Goal: Task Accomplishment & Management: Use online tool/utility

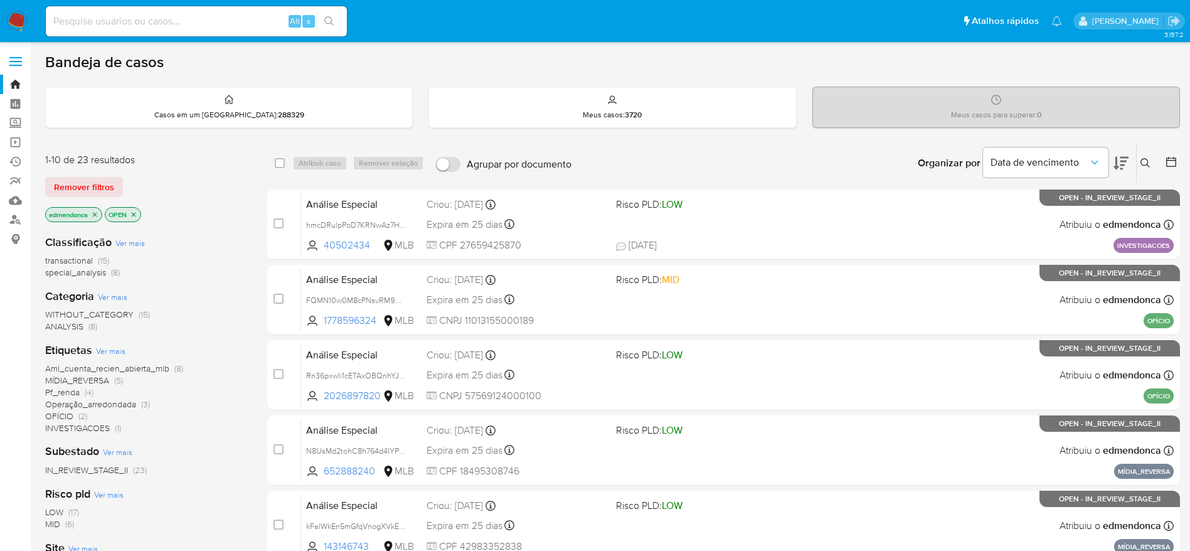
click at [23, 22] on img at bounding box center [16, 21] width 21 height 21
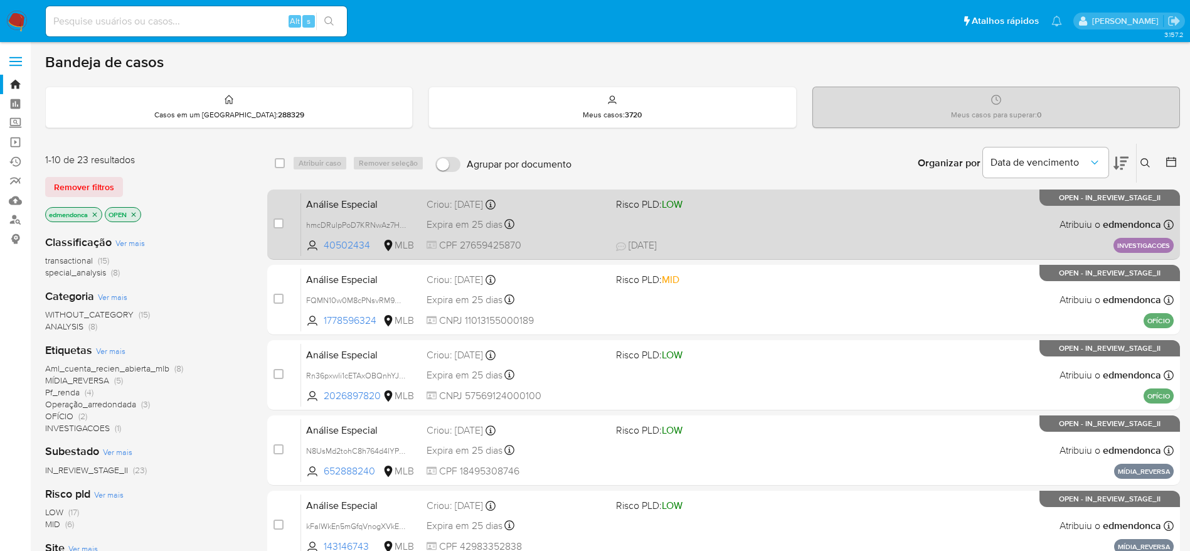
click at [723, 211] on div "Análise Especial hmcDRulpPoD7KRNwAz7HlTBQ 40502434 MLB Risco PLD: LOW Criou: 14…" at bounding box center [737, 224] width 873 height 63
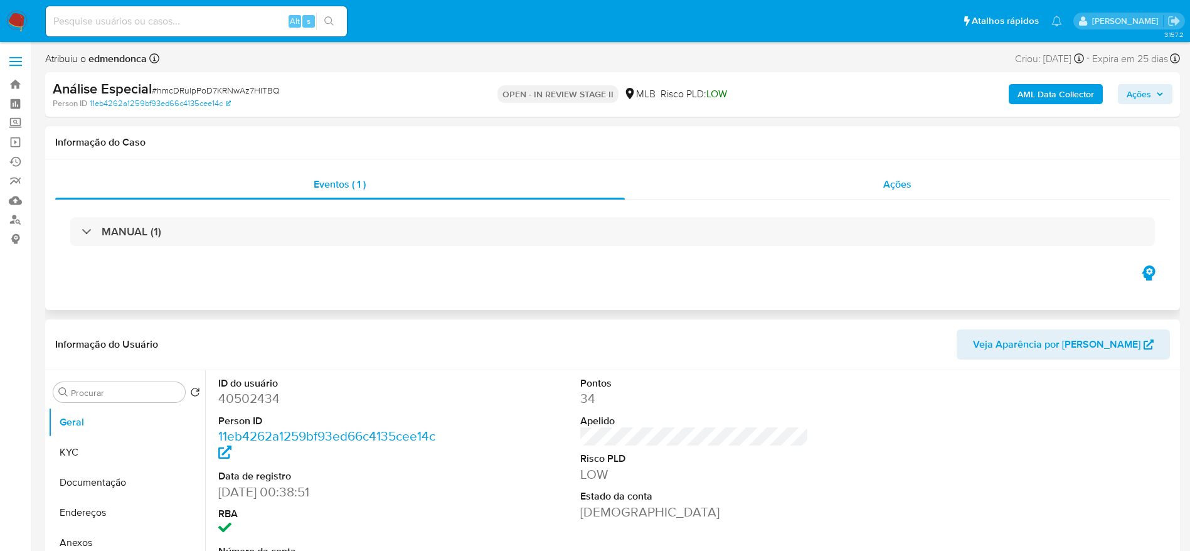
click at [770, 178] on div "Ações" at bounding box center [898, 184] width 546 height 30
select select "10"
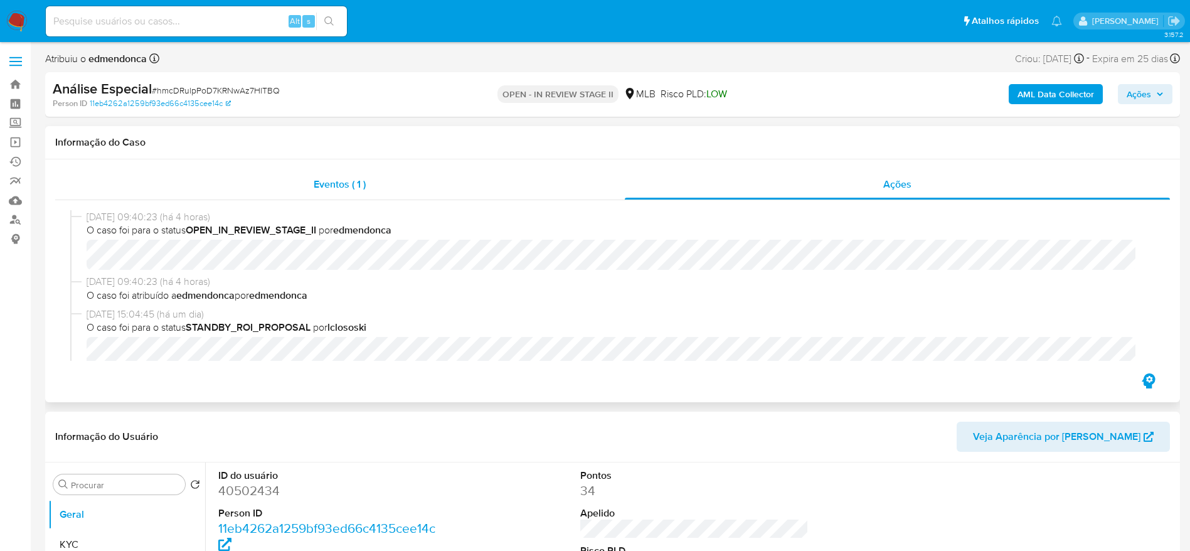
click at [417, 180] on div "Eventos ( 1 )" at bounding box center [340, 184] width 570 height 30
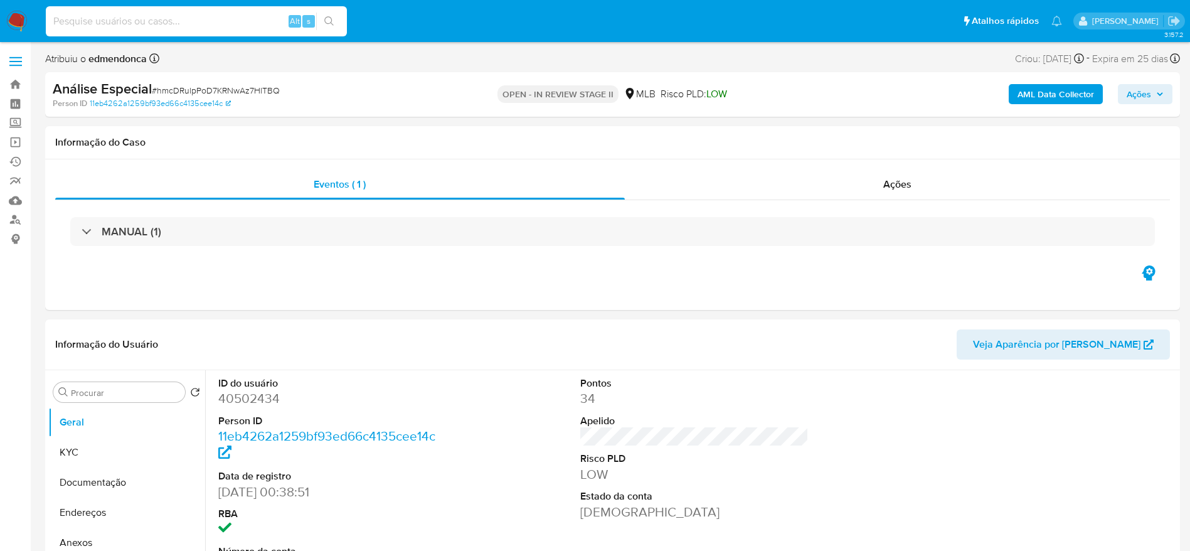
click at [152, 25] on input at bounding box center [196, 21] width 301 height 16
paste input "2ZvduzcFe6nfkbjuZ9Xwbujh"
type input "2ZvduzcFe6nfkbjuZ9Xwbujh"
select select "10"
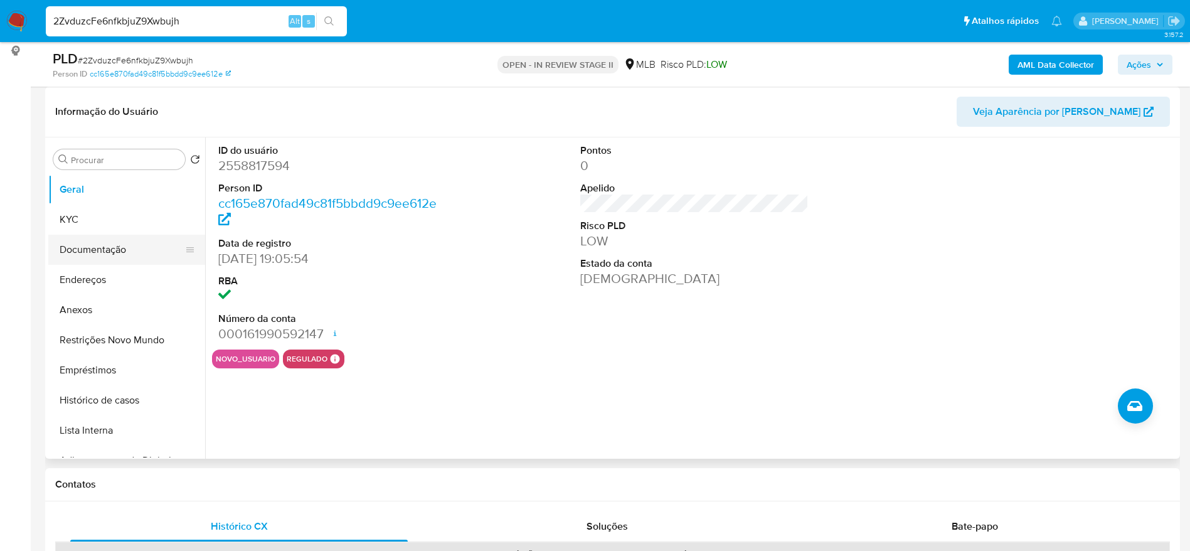
click at [78, 260] on button "Documentação" at bounding box center [121, 250] width 147 height 30
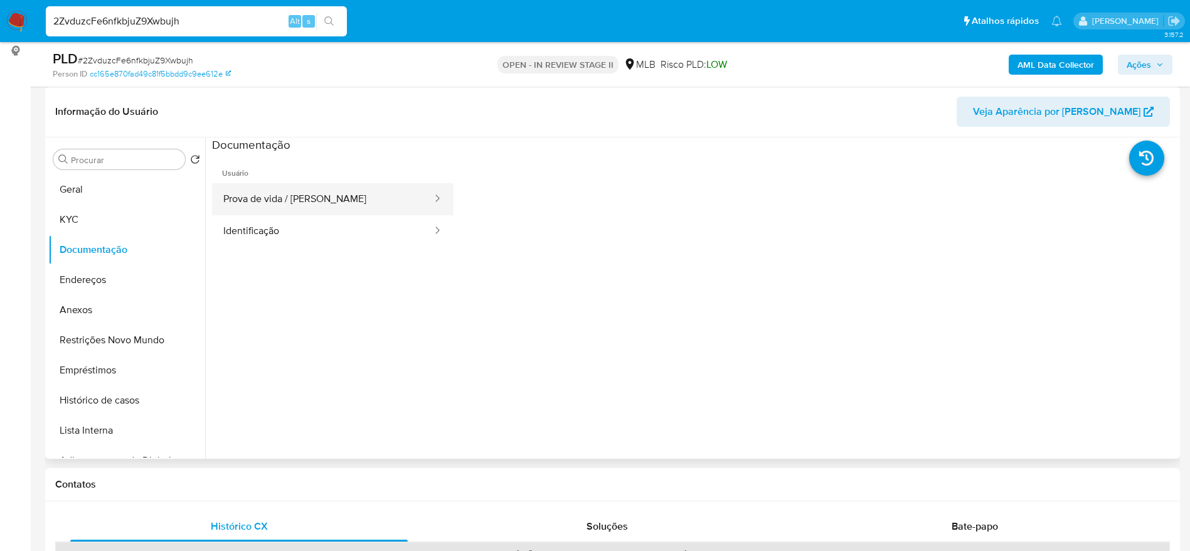
click at [338, 208] on button "Prova de vida / Selfie" at bounding box center [322, 199] width 221 height 32
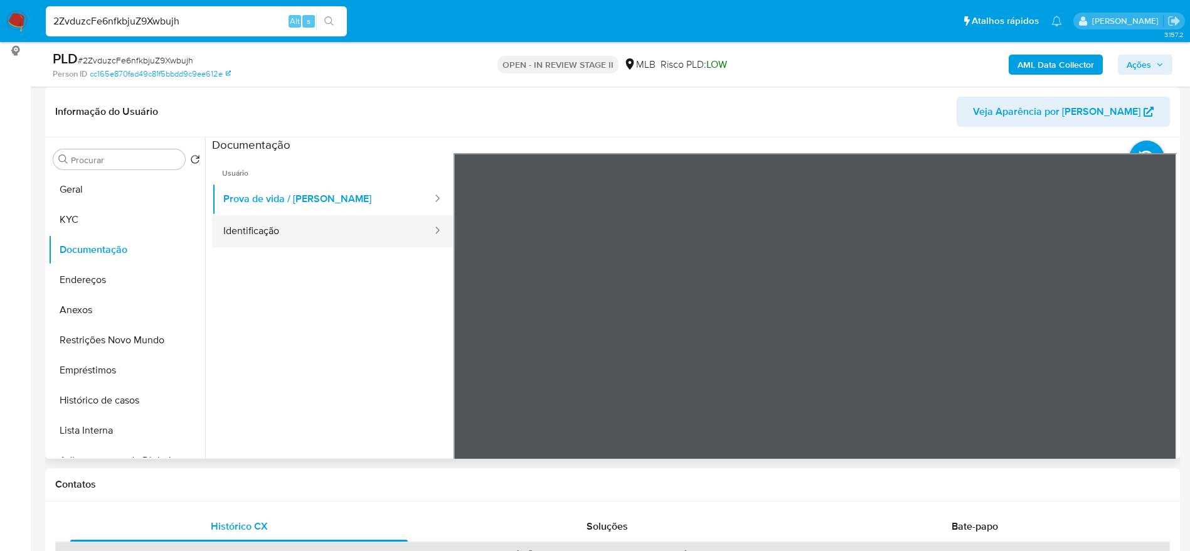
click at [325, 228] on button "Identificação" at bounding box center [322, 231] width 221 height 32
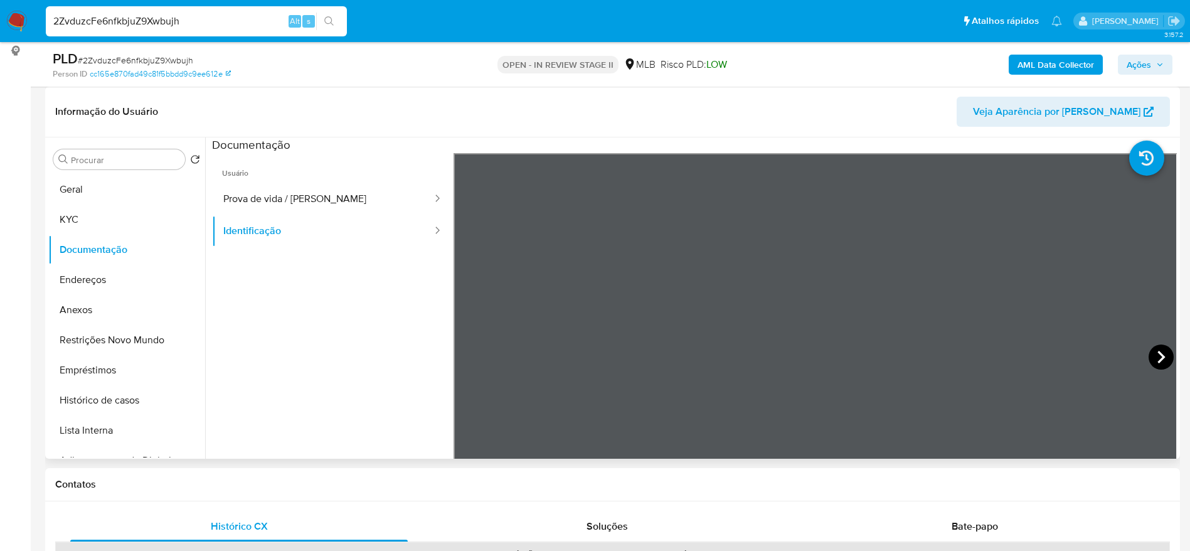
click at [1153, 353] on icon at bounding box center [1161, 356] width 25 height 25
click at [216, 19] on input "2ZvduzcFe6nfkbjuZ9Xwbujh" at bounding box center [196, 21] width 301 height 16
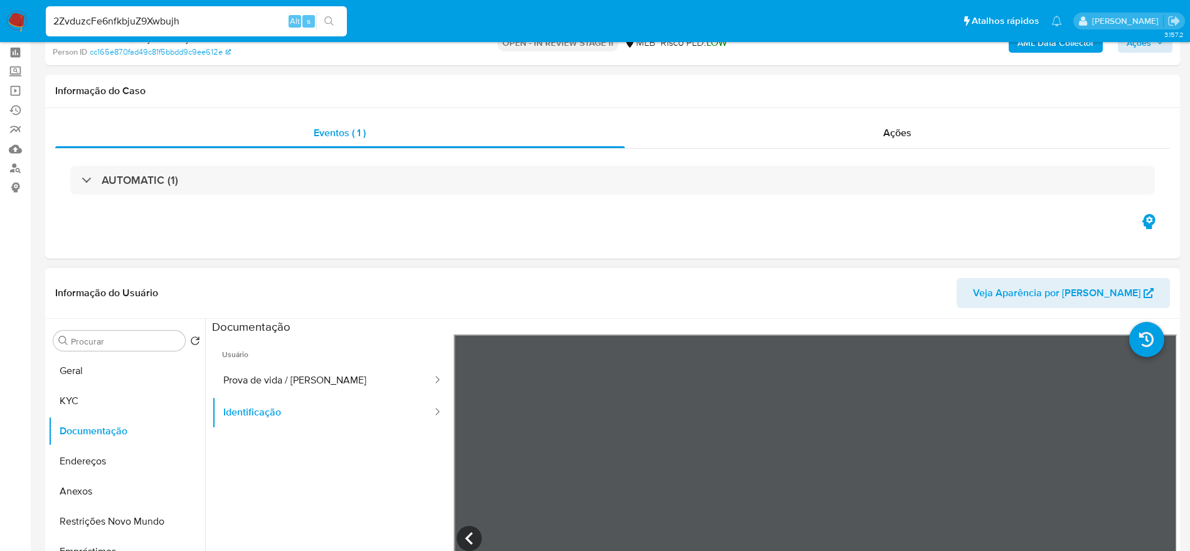
scroll to position [0, 0]
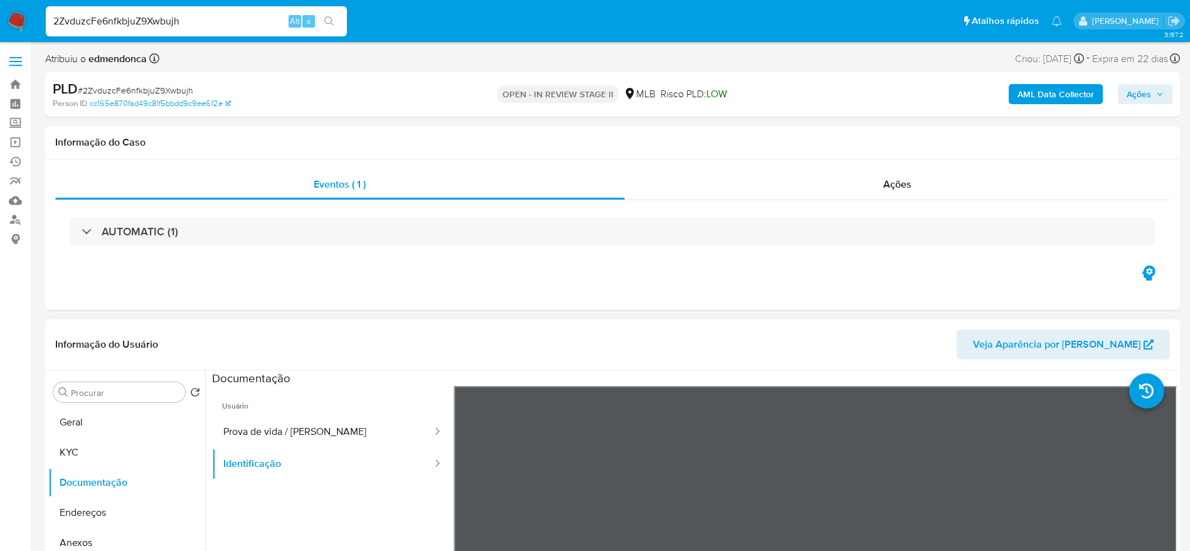
click at [1149, 98] on span "Ações" at bounding box center [1139, 94] width 24 height 20
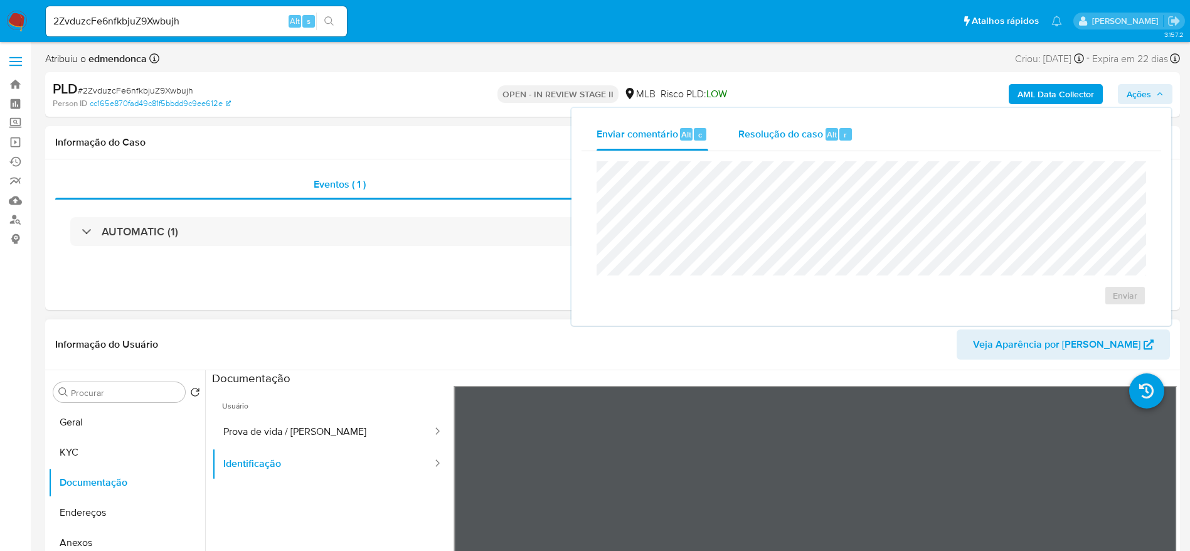
click at [802, 132] on span "Resolução do caso" at bounding box center [781, 134] width 85 height 14
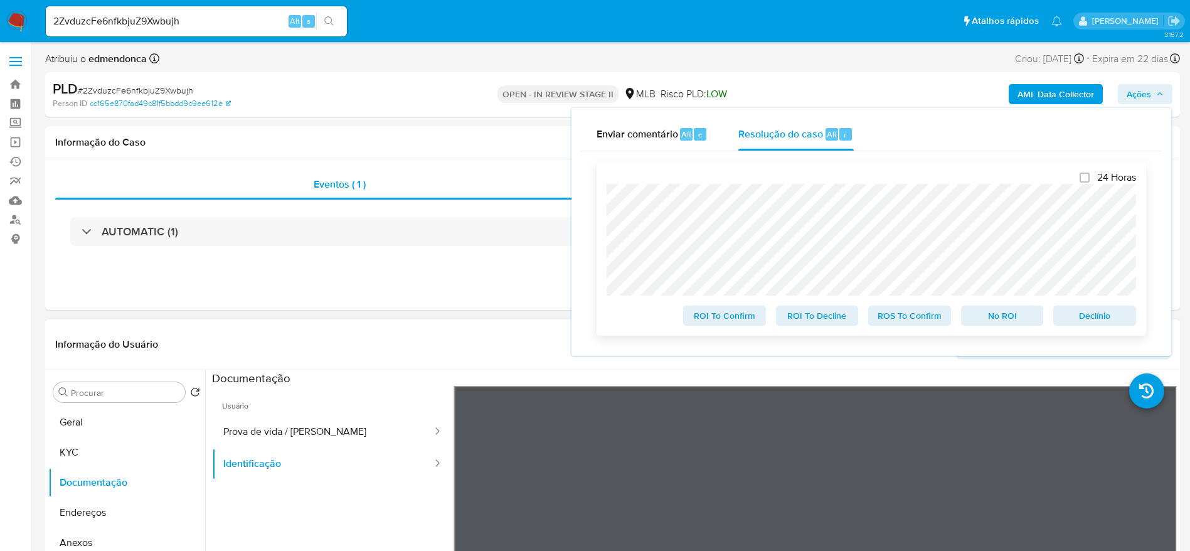
click at [1097, 316] on span "Declínio" at bounding box center [1094, 316] width 65 height 18
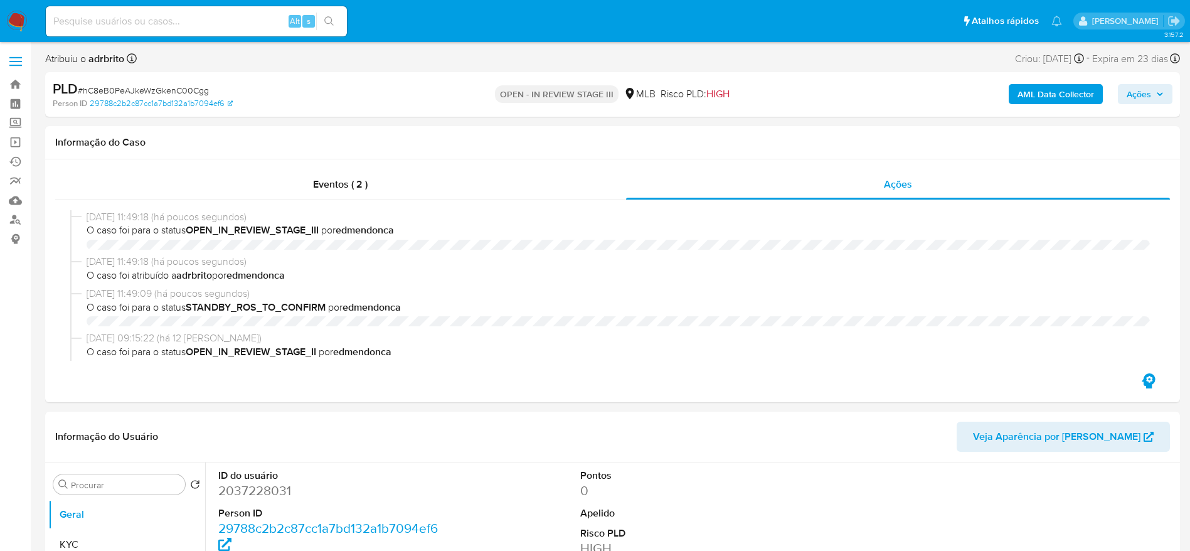
select select "10"
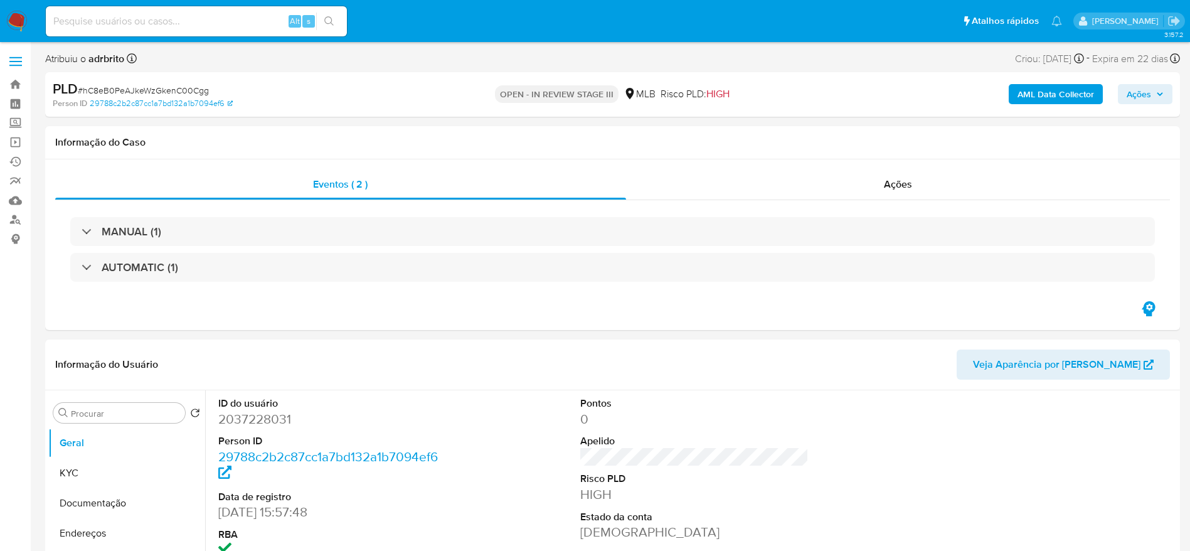
select select "10"
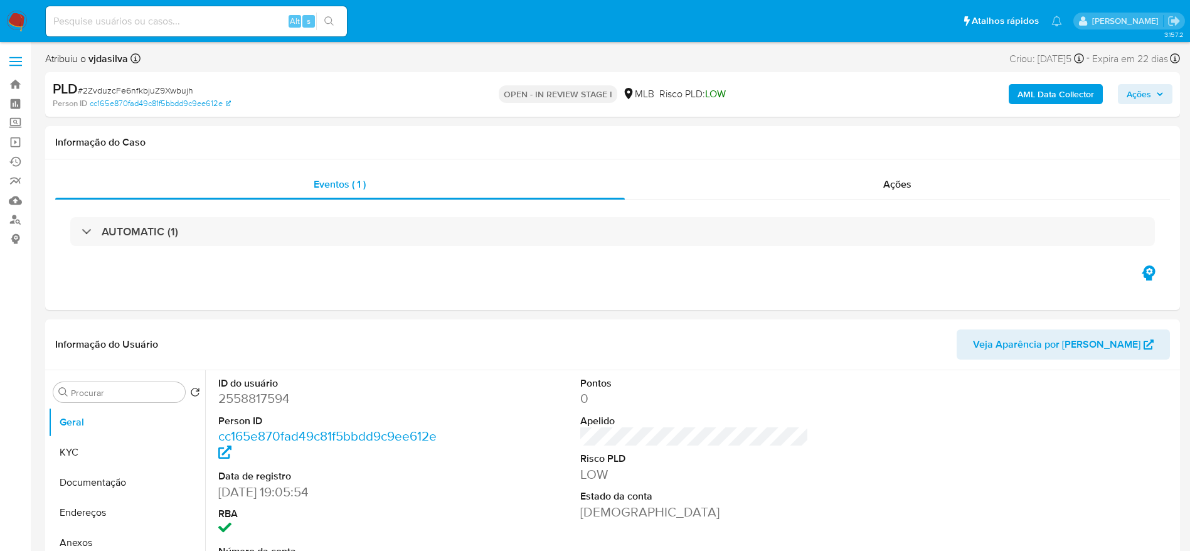
select select "10"
click at [120, 19] on input at bounding box center [196, 21] width 301 height 16
paste input "5ocST5l4pWcP5XJLNJqXNdrp"
type input "5ocST5l4pWcP5XJLNJqXNdrp"
select select "10"
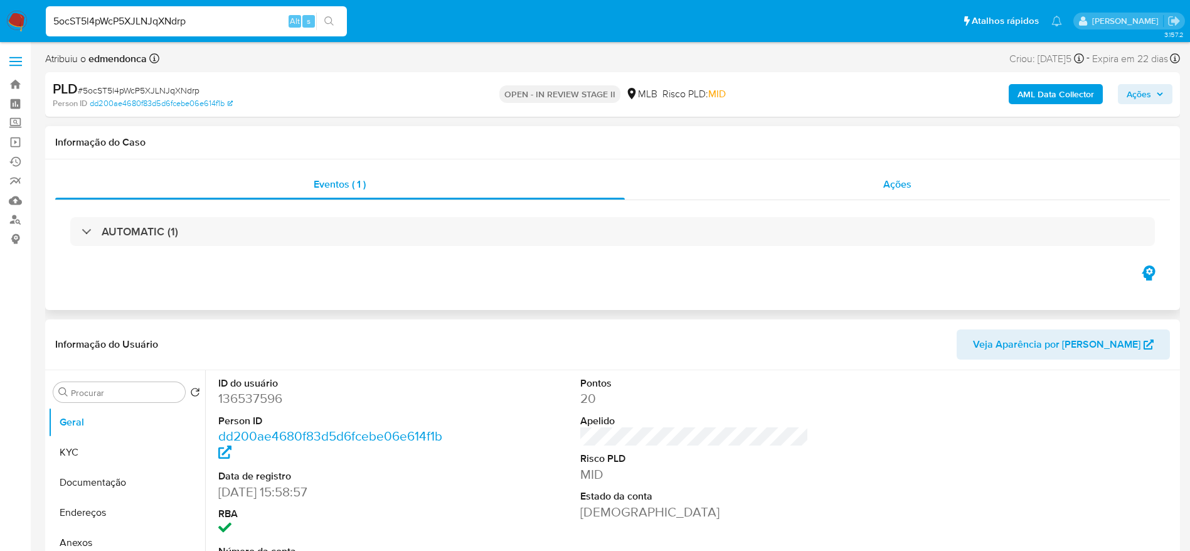
click at [838, 181] on div "Ações" at bounding box center [898, 184] width 546 height 30
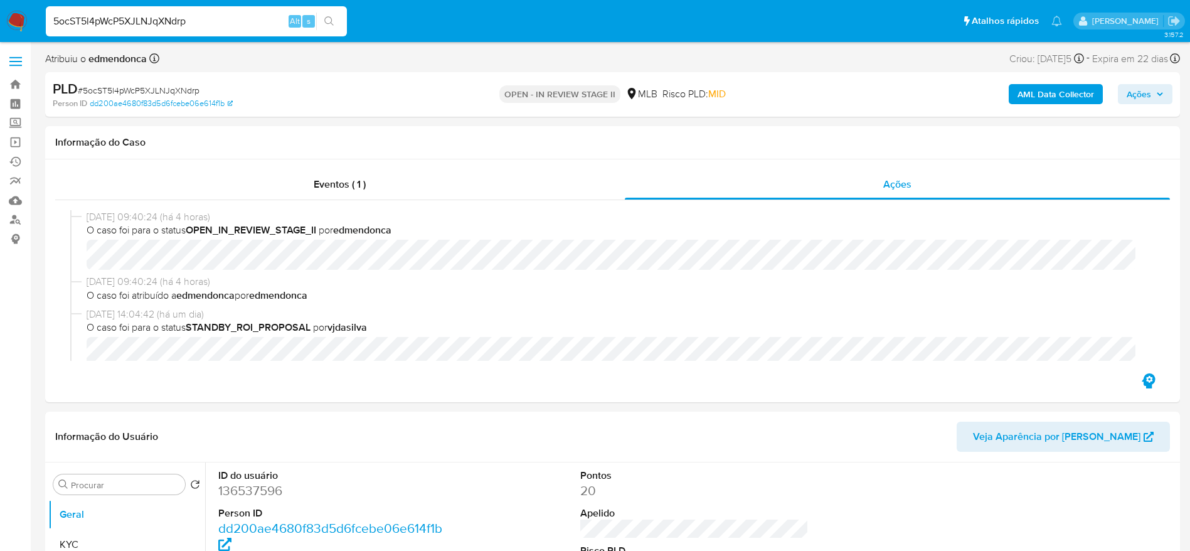
click at [227, 23] on input "5ocST5l4pWcP5XJLNJqXNdrp" at bounding box center [196, 21] width 301 height 16
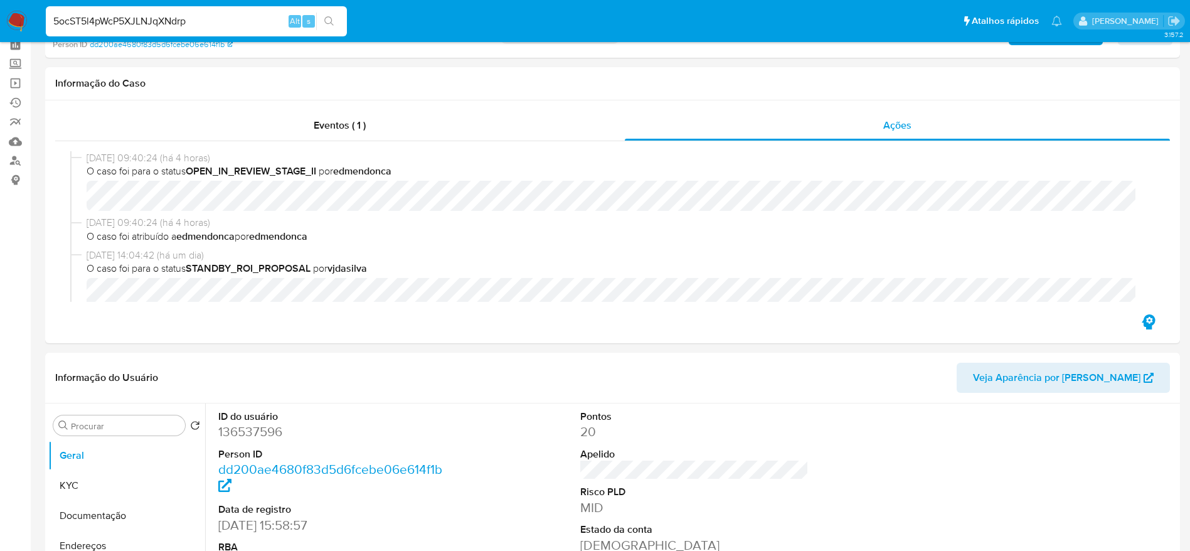
scroll to position [188, 0]
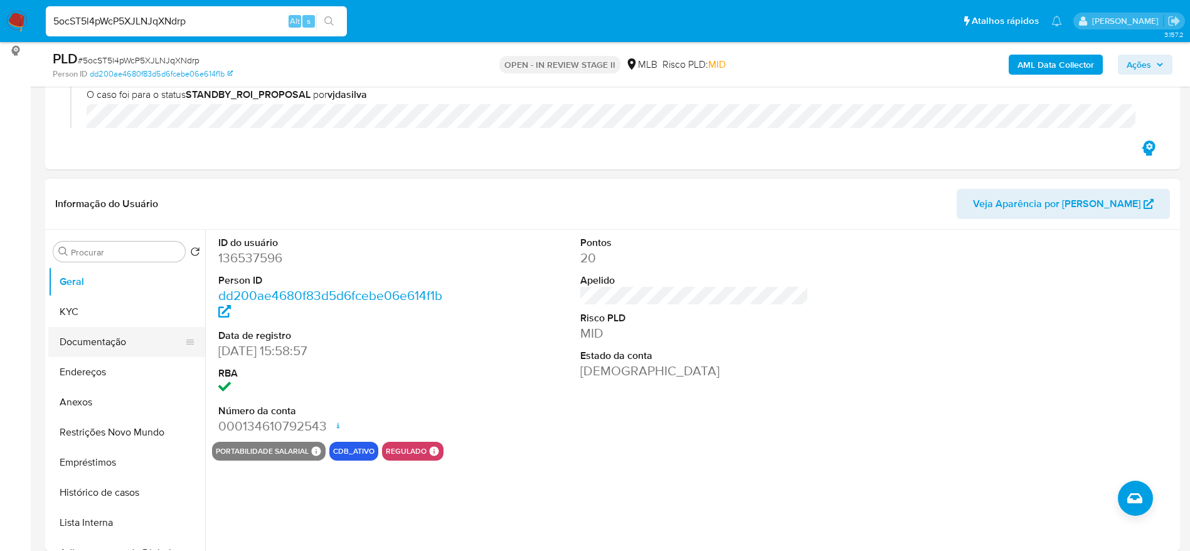
click at [106, 332] on button "Documentação" at bounding box center [121, 342] width 147 height 30
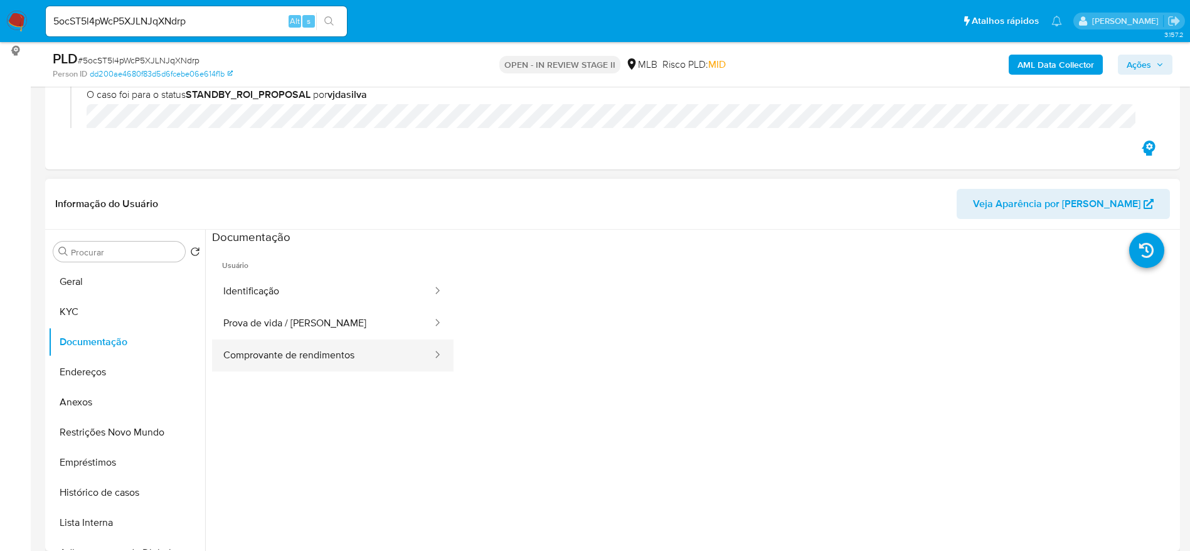
click at [305, 356] on button "Comprovante de rendimentos" at bounding box center [322, 355] width 221 height 32
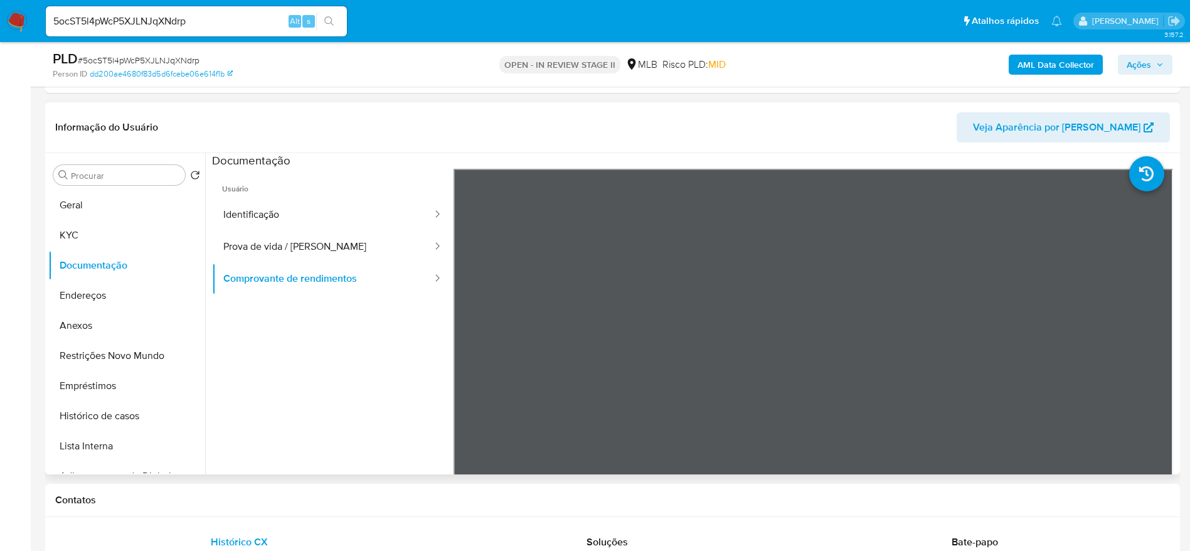
scroll to position [282, 0]
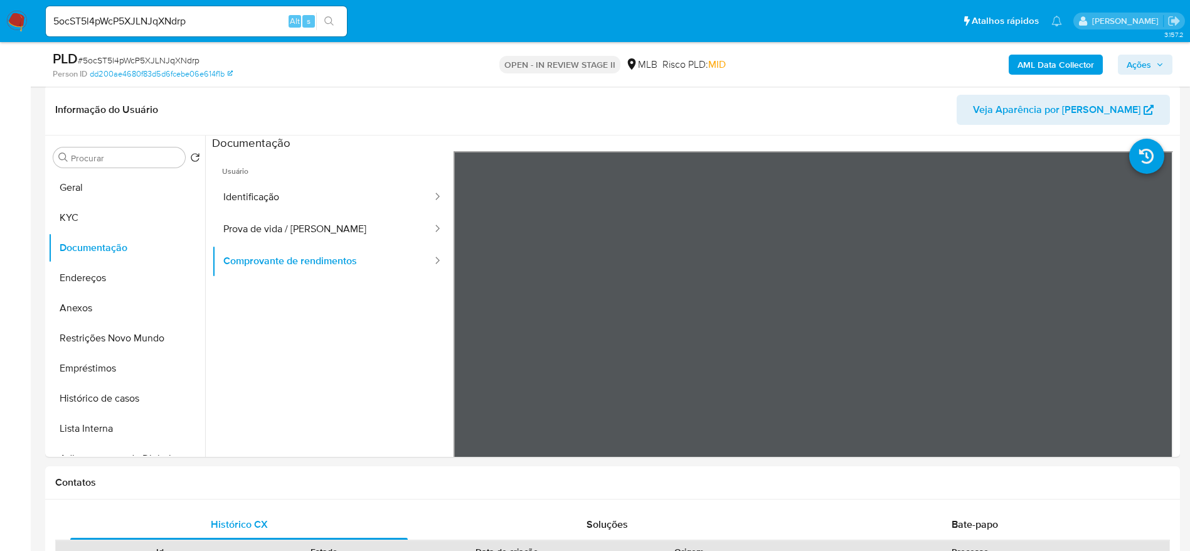
click at [173, 18] on input "5ocST5l4pWcP5XJLNJqXNdrp" at bounding box center [196, 21] width 301 height 16
paste input "ZrUMpVWte3fFqxggqtSmeMnC"
type input "ZrUMpVWte3fFqxggqtSmeMnC"
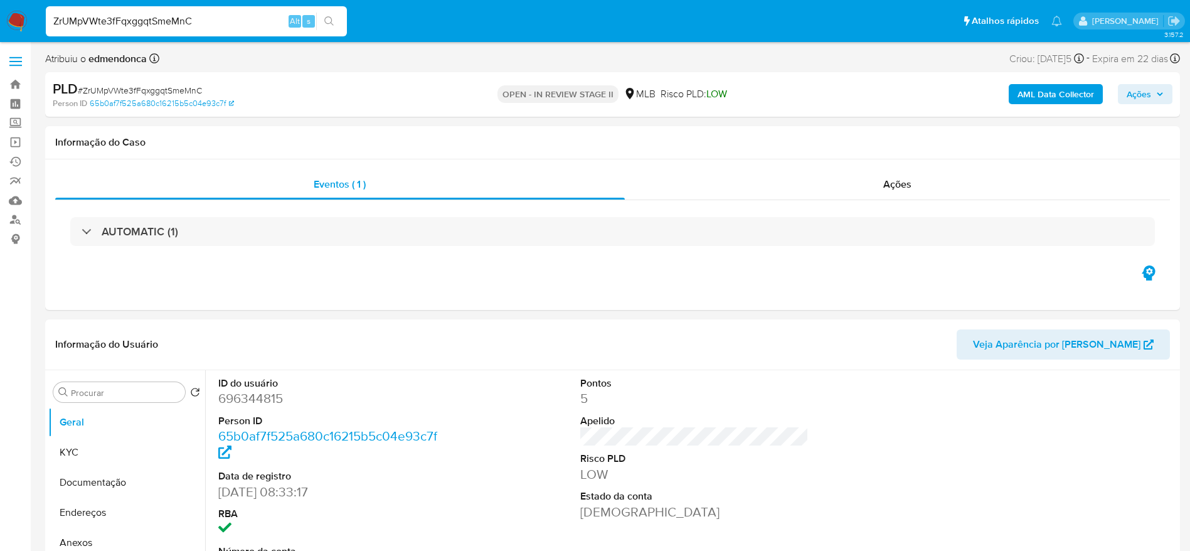
select select "10"
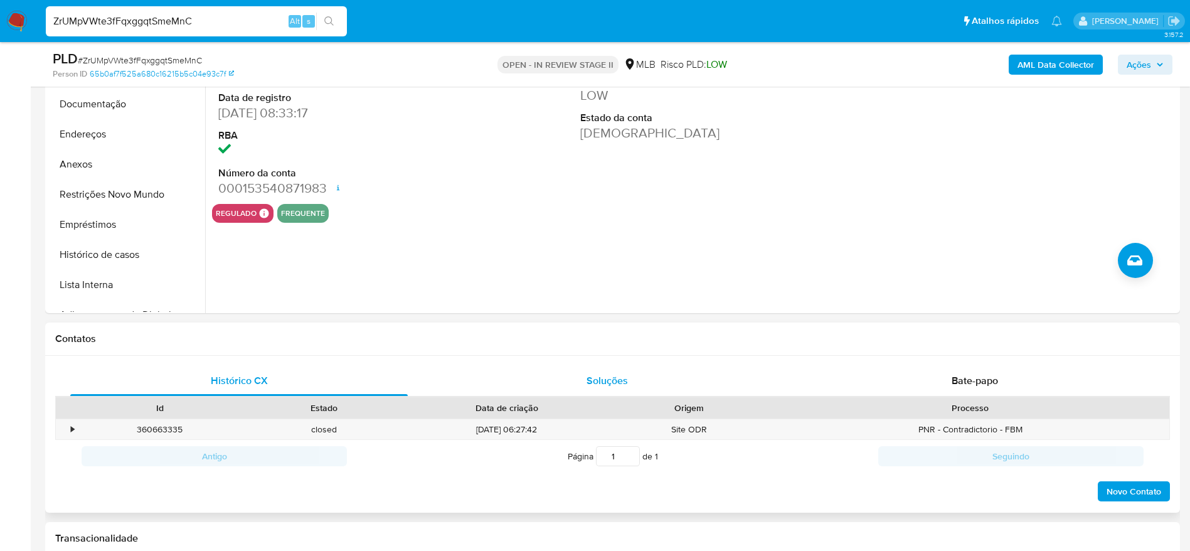
scroll to position [376, 0]
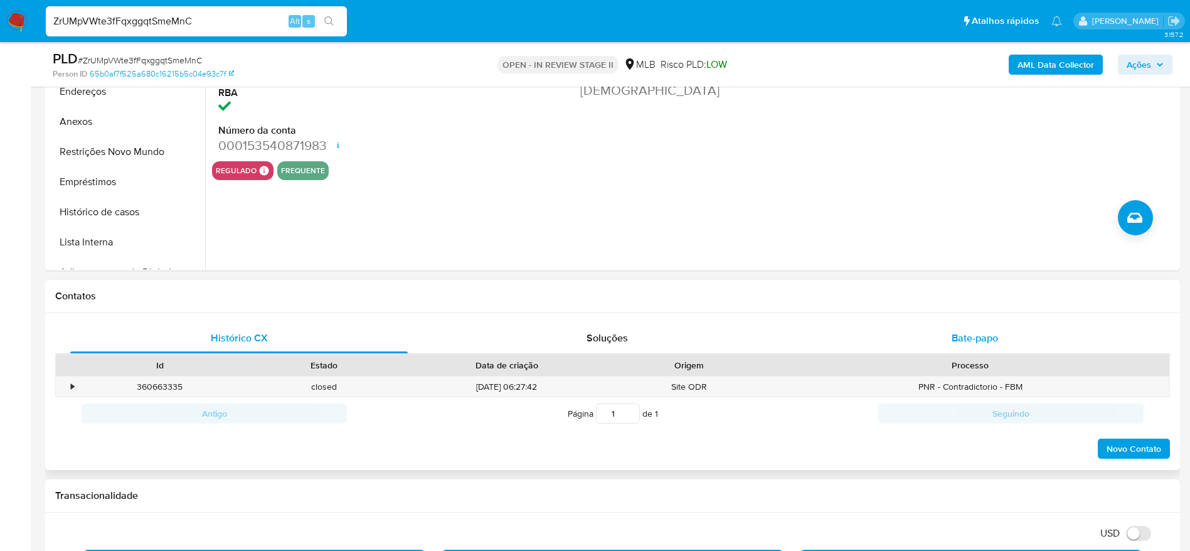
click at [885, 340] on div "Bate-papo" at bounding box center [975, 338] width 338 height 30
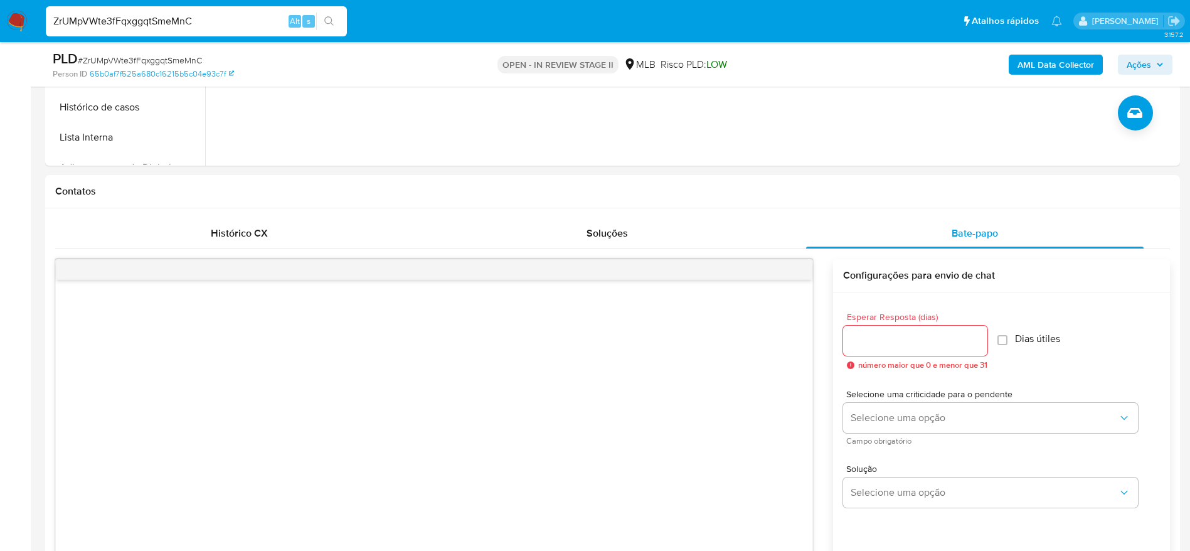
scroll to position [188, 0]
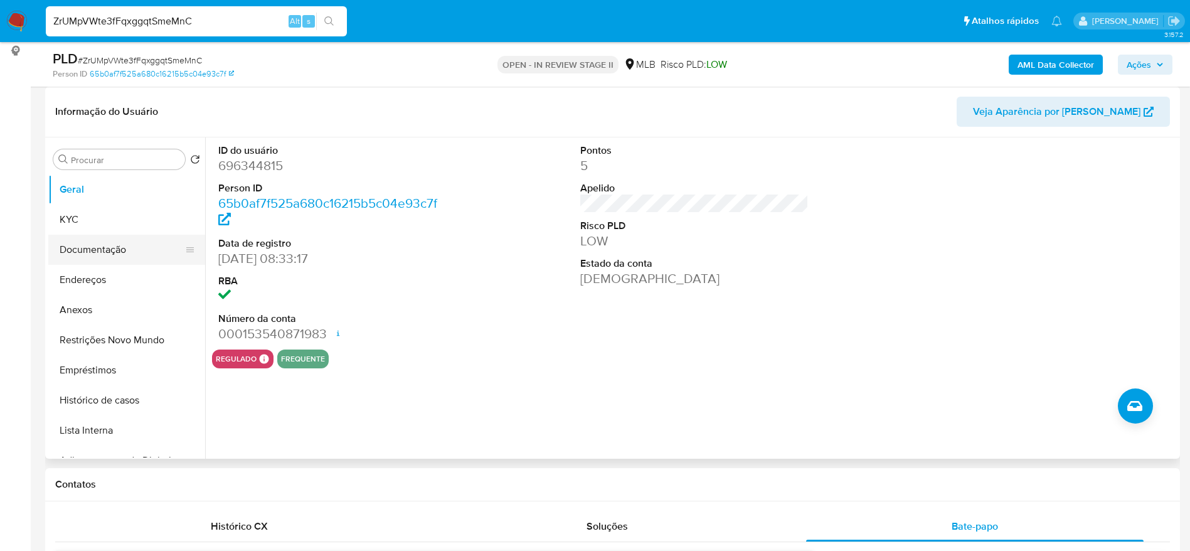
click at [105, 237] on button "Documentação" at bounding box center [121, 250] width 147 height 30
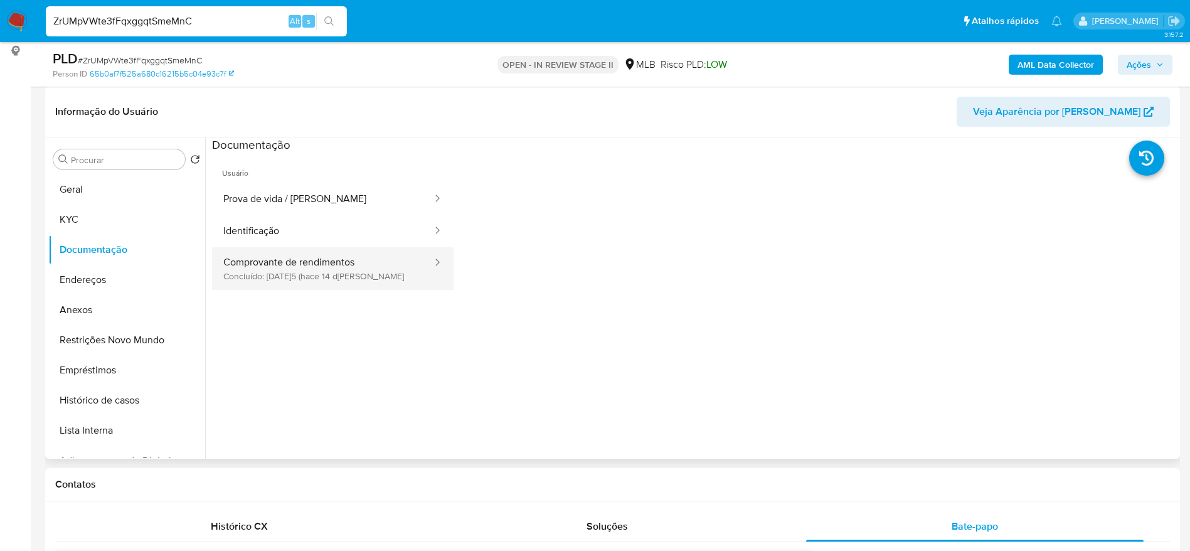
click at [309, 269] on button "Comprovante de rendimentos Concluído: 20/08/2025 (hace 14 días)" at bounding box center [322, 268] width 221 height 43
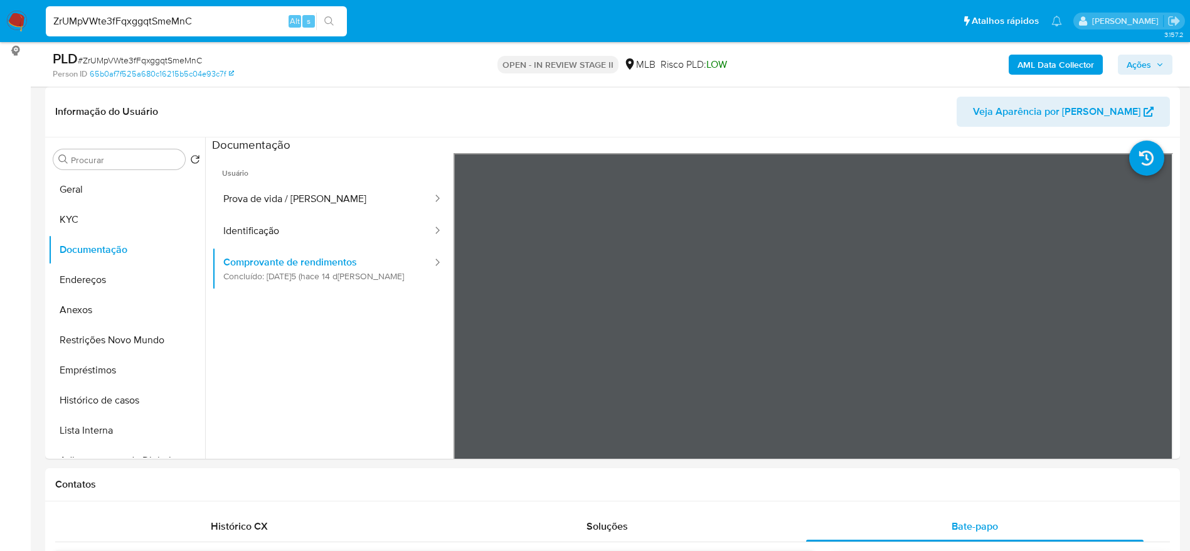
click at [180, 24] on input "ZrUMpVWte3fFqxggqtSmeMnC" at bounding box center [196, 21] width 301 height 16
paste input "usbsJoLsxEJ405Xc7CU9aYkf"
type input "usbsJoLsxEJ405Xc7CU9aYkf"
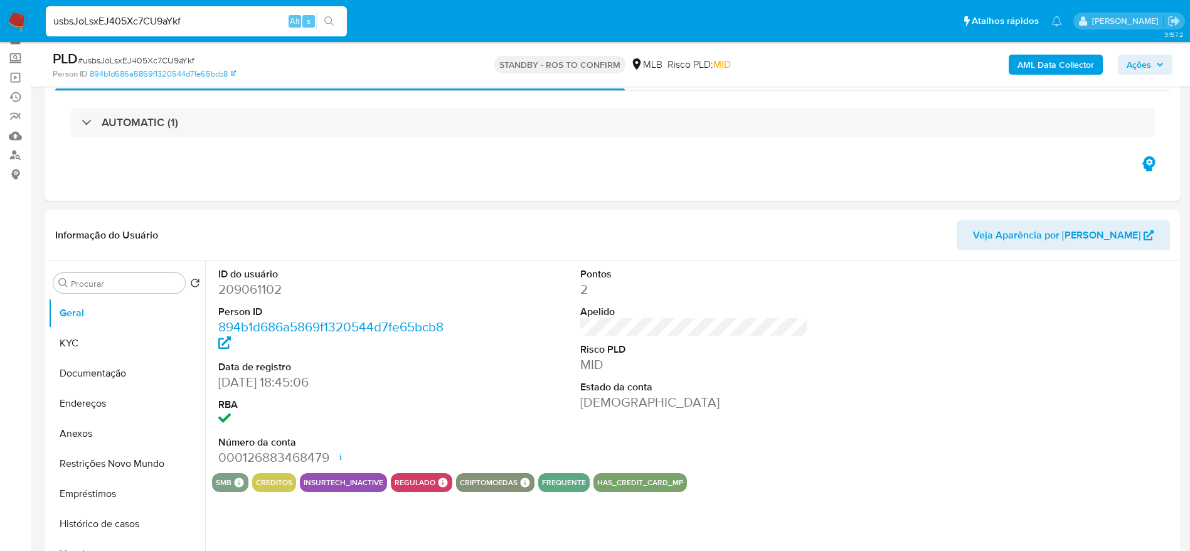
scroll to position [94, 0]
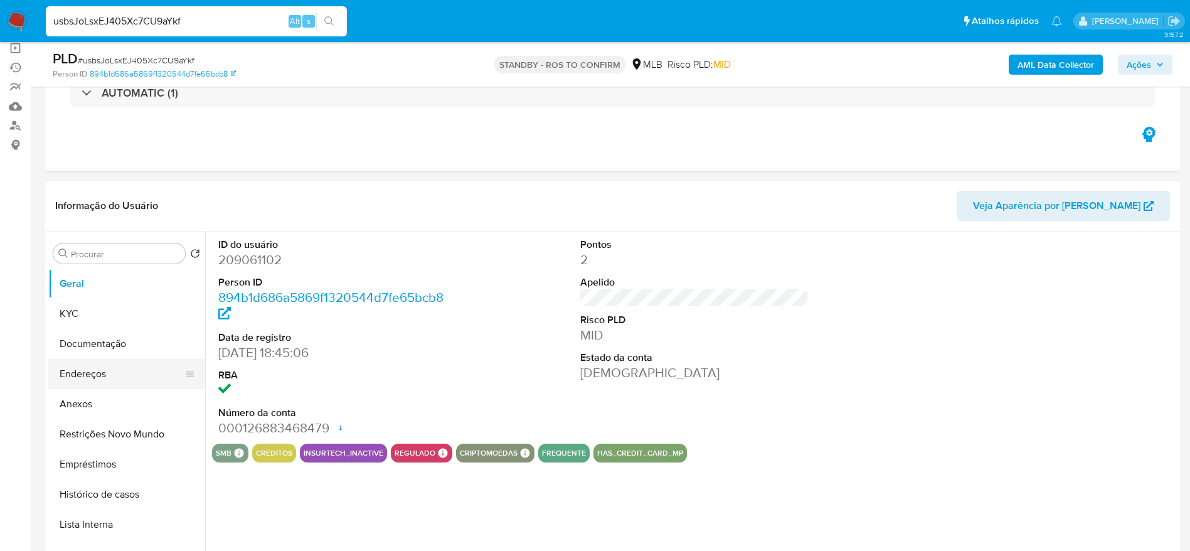
select select "10"
click at [105, 349] on button "Documentação" at bounding box center [121, 344] width 147 height 30
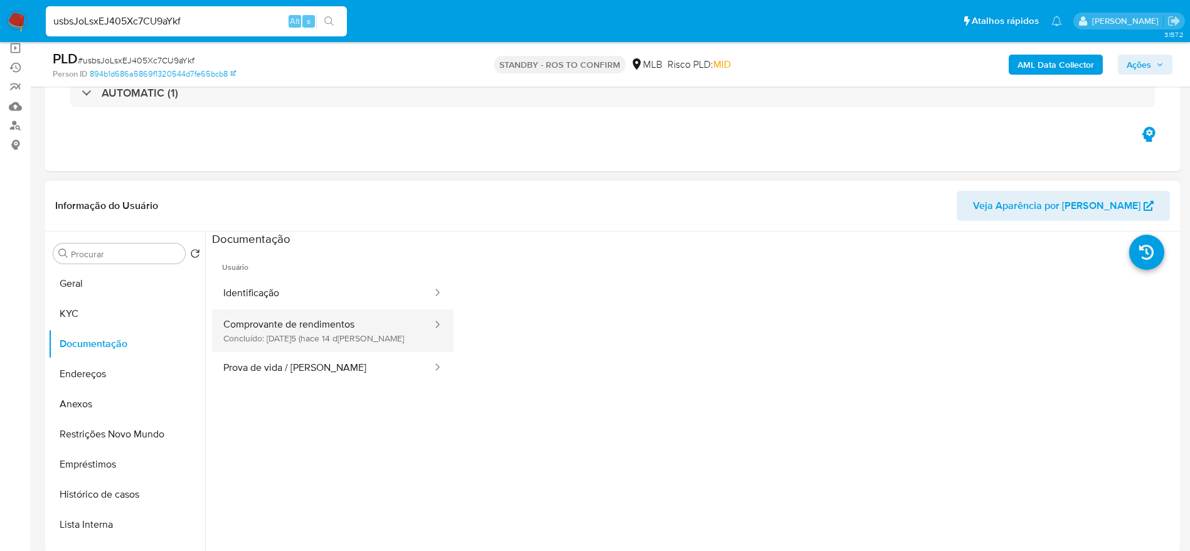
click at [350, 341] on button "Comprovante de rendimentos Concluído: 20/08/2025 (hace 14 días)" at bounding box center [322, 330] width 221 height 43
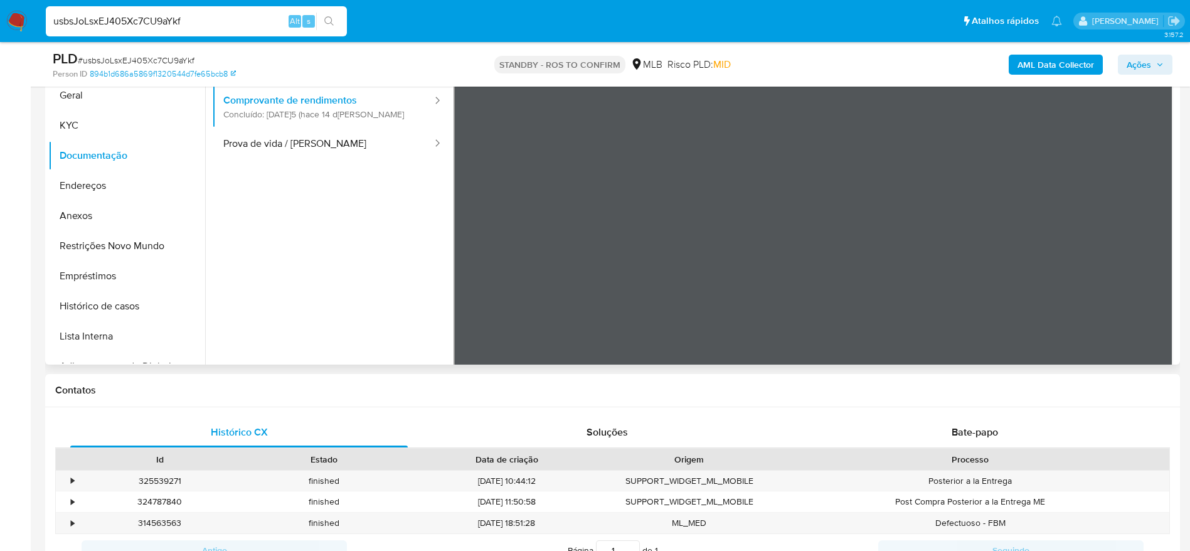
scroll to position [15, 0]
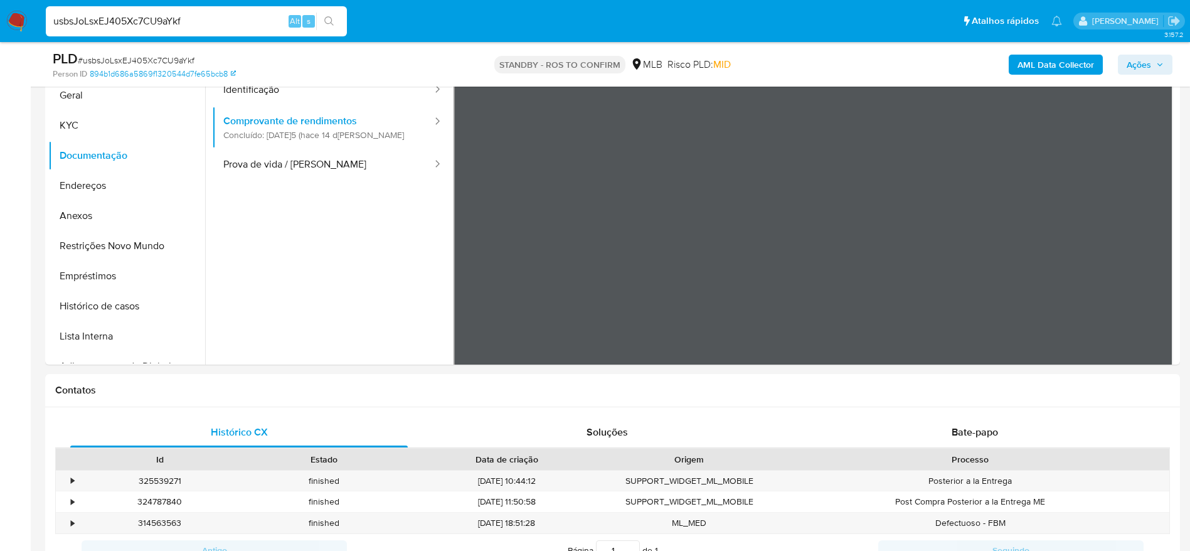
click at [148, 18] on input "usbsJoLsxEJ405Xc7CU9aYkf" at bounding box center [196, 21] width 301 height 16
paste input "VwQ9tLOPB6GEnT1F4nKqKTaU"
type input "VwQ9tLOPB6GEnT1F4nKqKTaU"
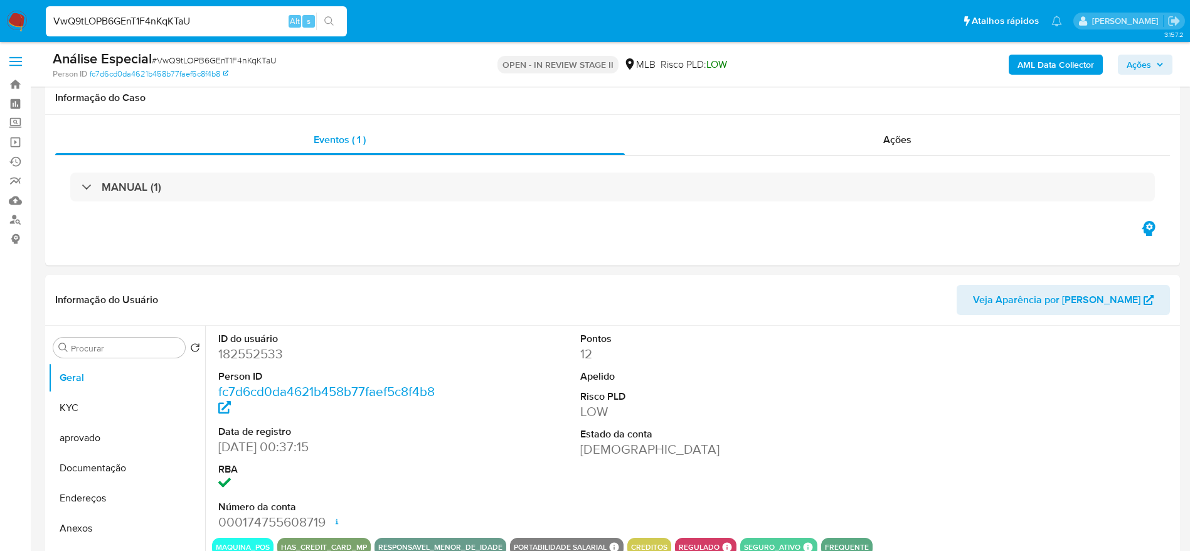
scroll to position [94, 0]
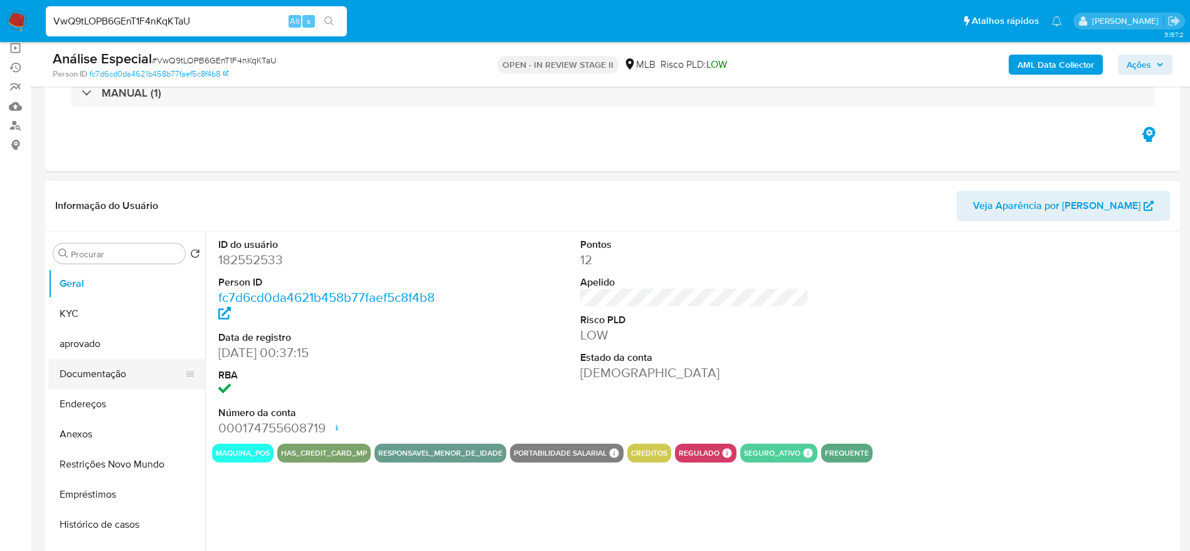
select select "10"
click at [100, 376] on button "Documentação" at bounding box center [121, 374] width 147 height 30
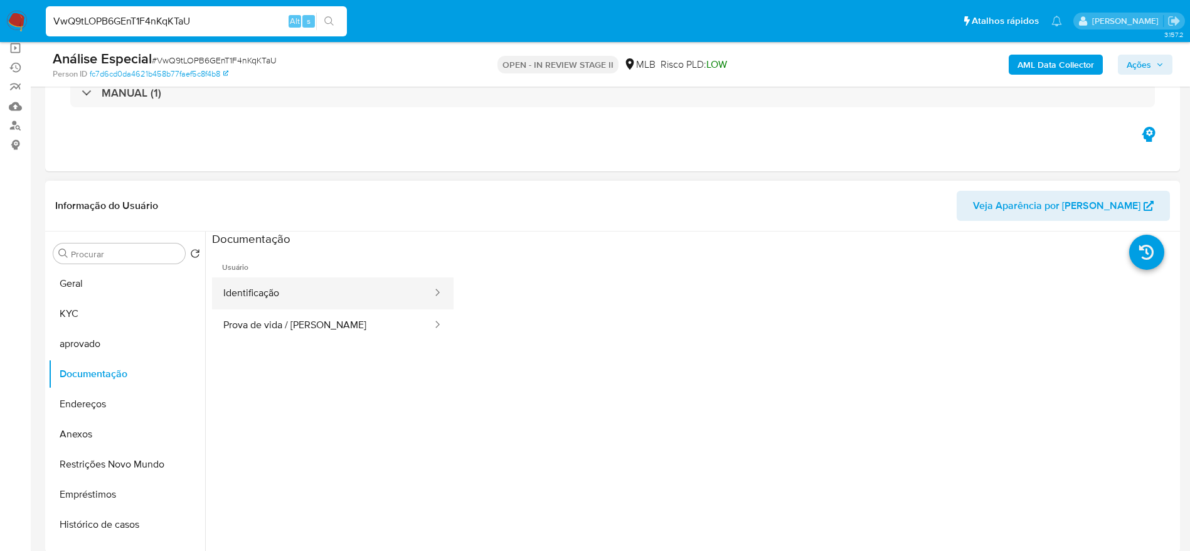
click at [359, 291] on button "Identificação" at bounding box center [322, 293] width 221 height 32
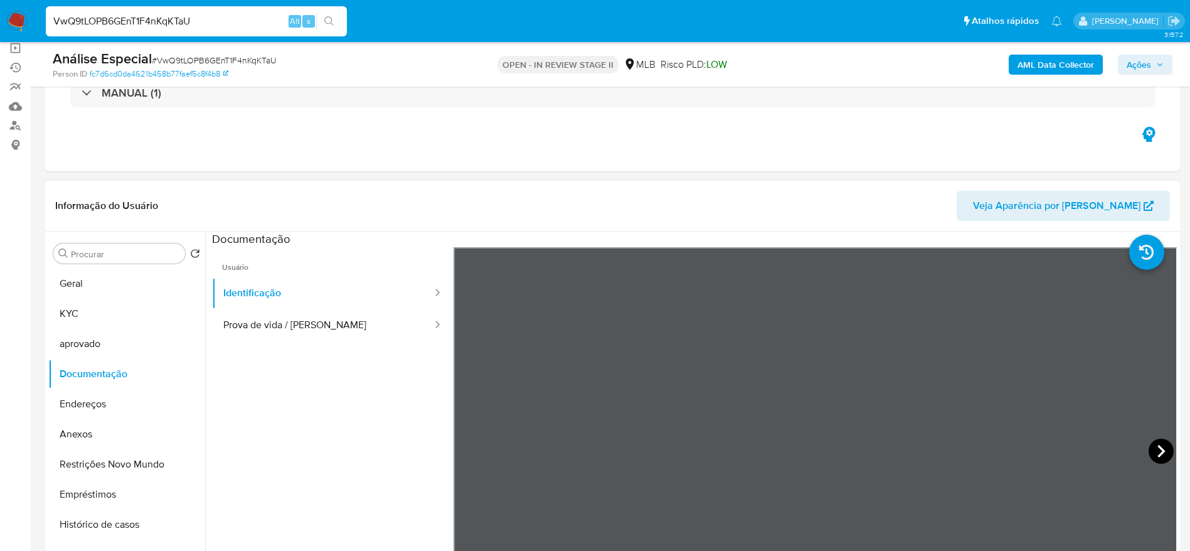
click at [1154, 452] on icon at bounding box center [1161, 451] width 25 height 25
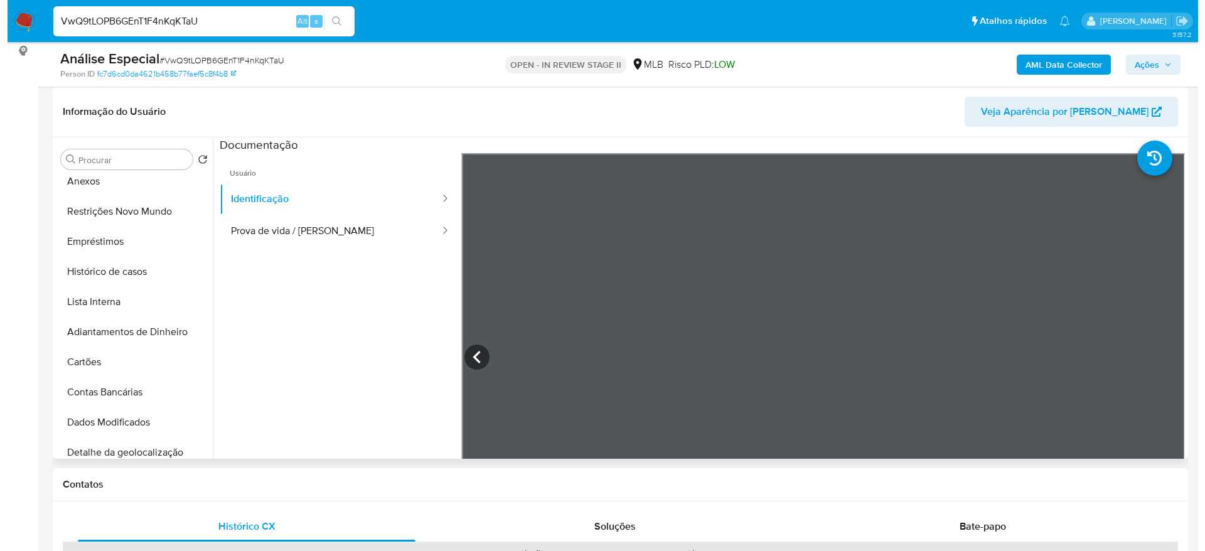
scroll to position [188, 0]
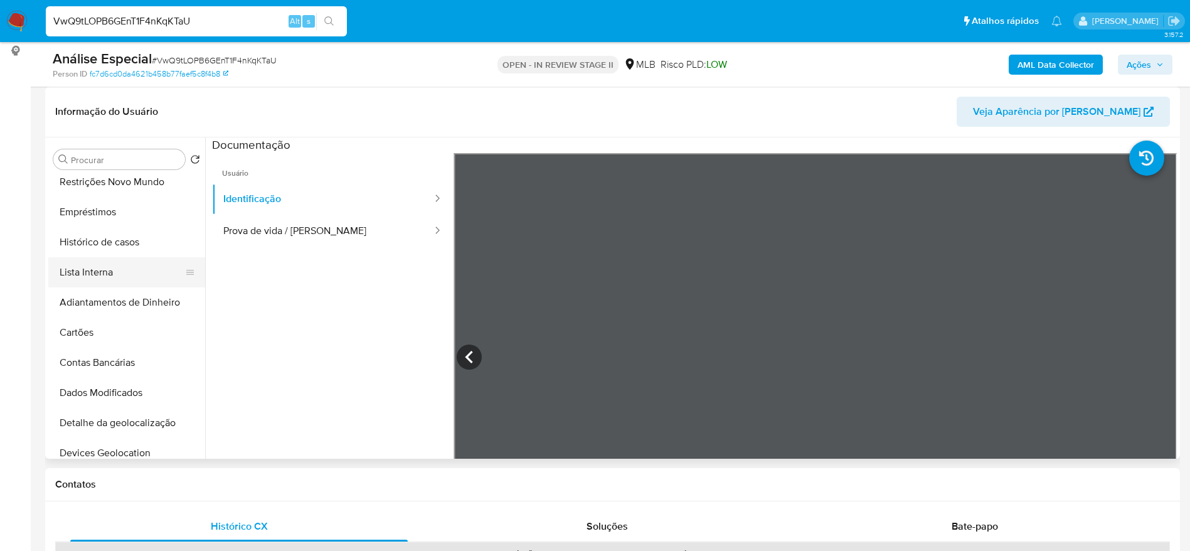
click at [105, 278] on button "Lista Interna" at bounding box center [121, 272] width 147 height 30
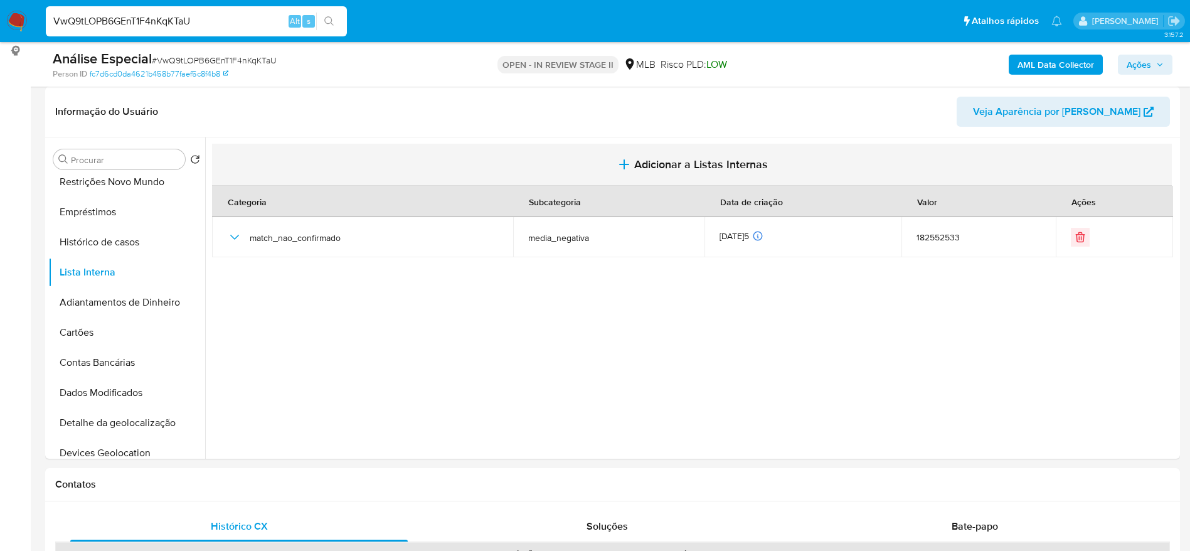
click at [652, 164] on span "Adicionar a Listas Internas" at bounding box center [701, 164] width 134 height 14
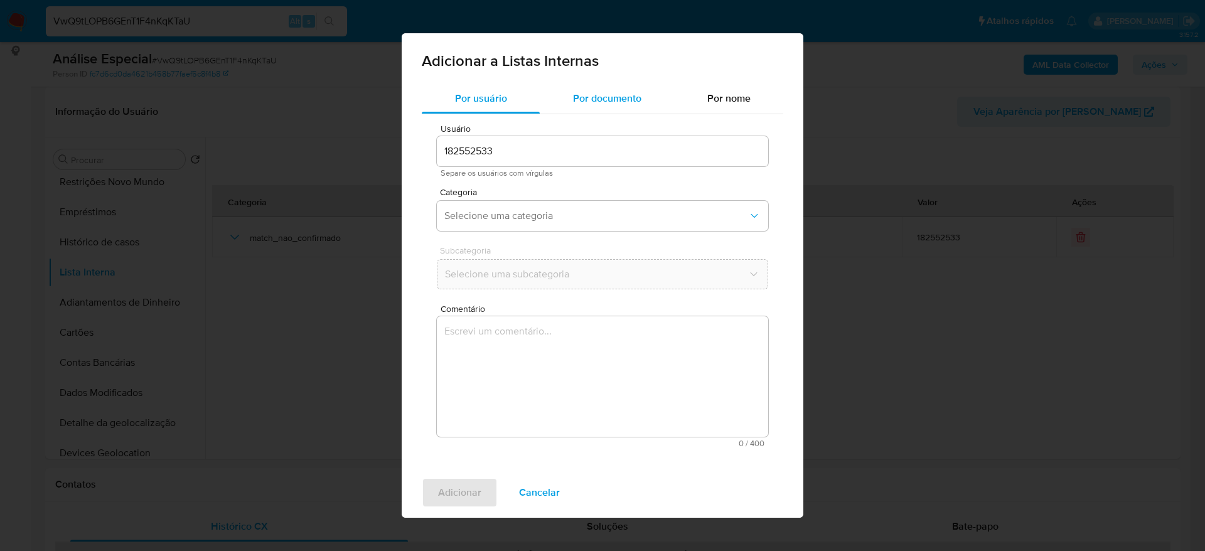
click at [606, 92] on span "Por documento" at bounding box center [607, 98] width 68 height 14
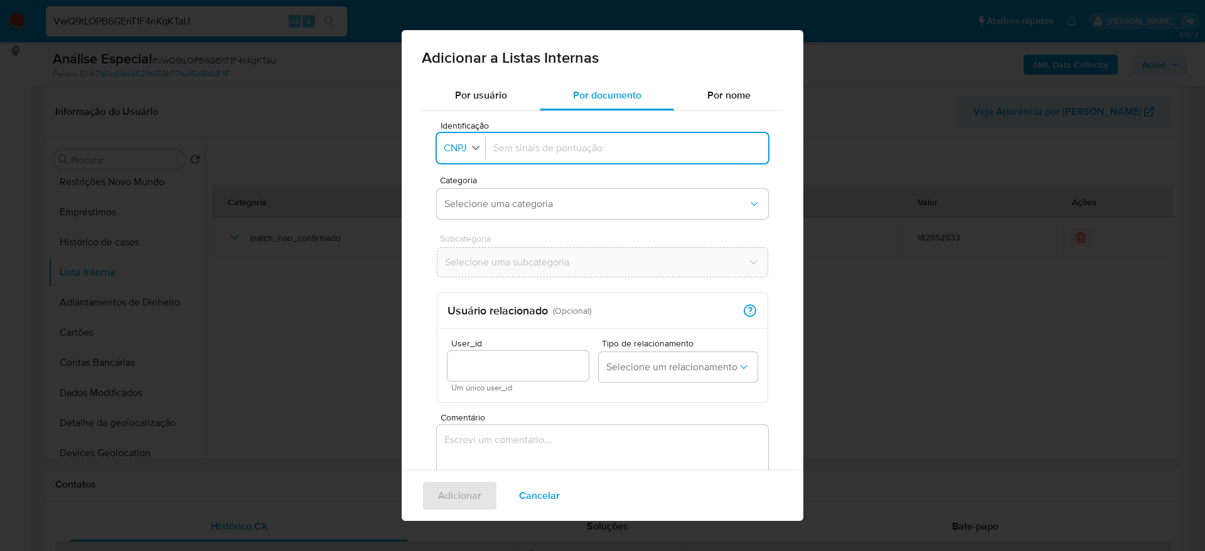
click at [454, 144] on span "CNPJ" at bounding box center [455, 148] width 26 height 13
click at [467, 210] on div "CPF" at bounding box center [457, 203] width 24 height 30
click at [523, 136] on div at bounding box center [624, 148] width 272 height 30
click at [514, 152] on input "Identificação" at bounding box center [624, 148] width 272 height 14
type input "17248146803"
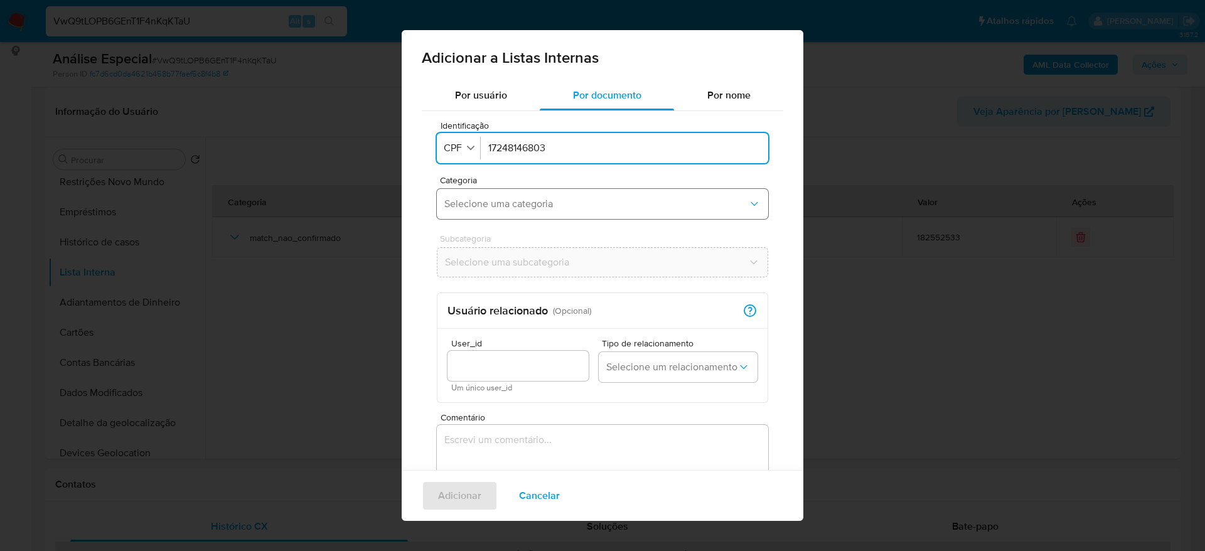
click at [632, 202] on span "Selecione uma categoria" at bounding box center [596, 204] width 304 height 13
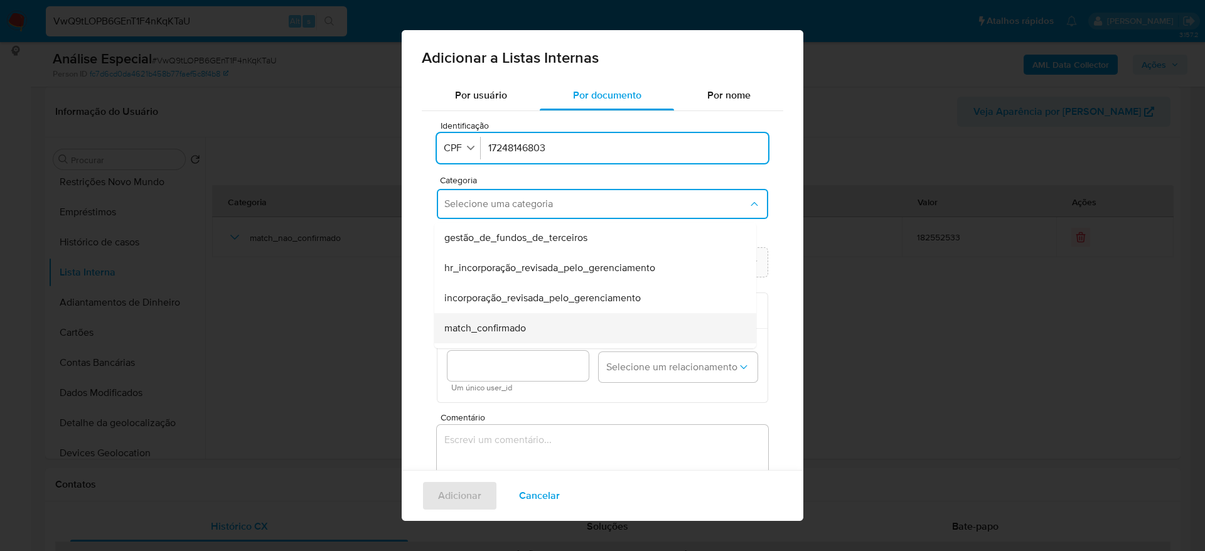
click at [589, 326] on div "match_confirmado" at bounding box center [591, 328] width 294 height 30
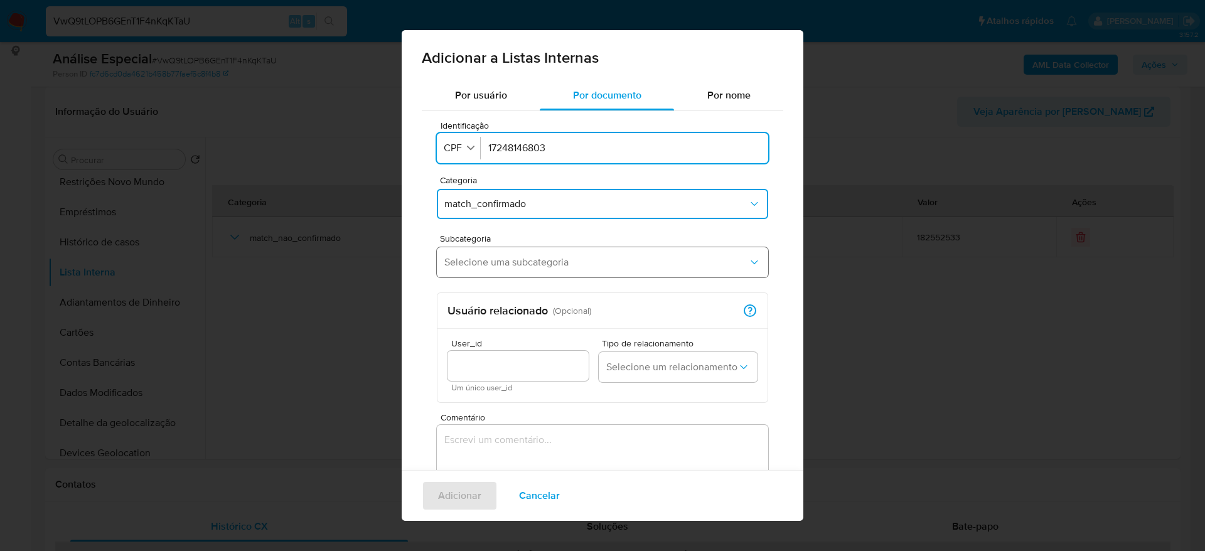
click at [579, 264] on span "Selecione uma subcategoria" at bounding box center [596, 262] width 304 height 13
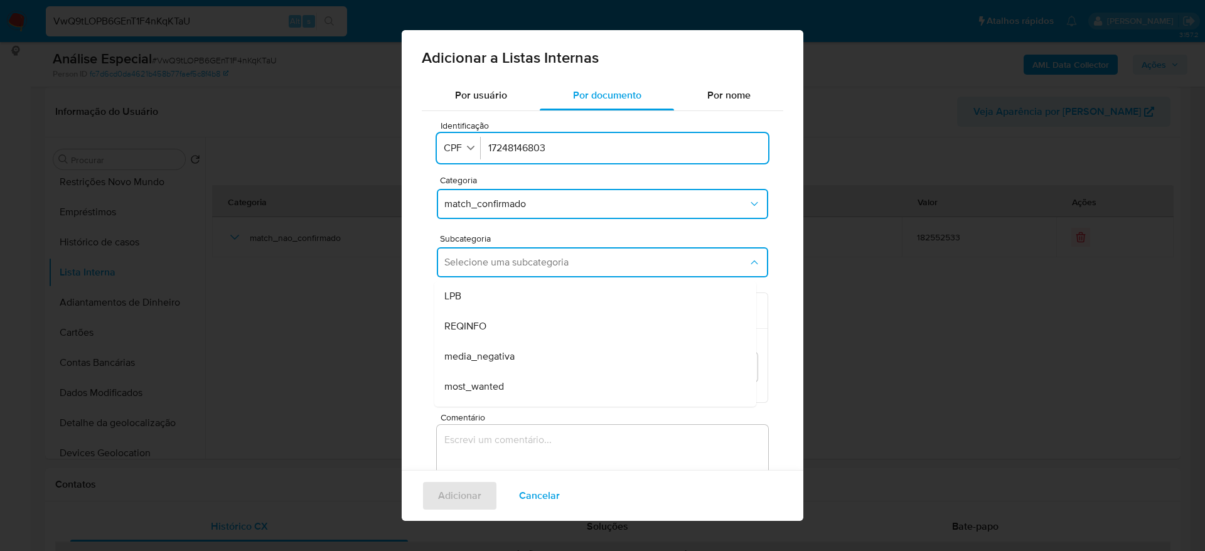
click at [552, 360] on div "media_negativa" at bounding box center [591, 356] width 294 height 30
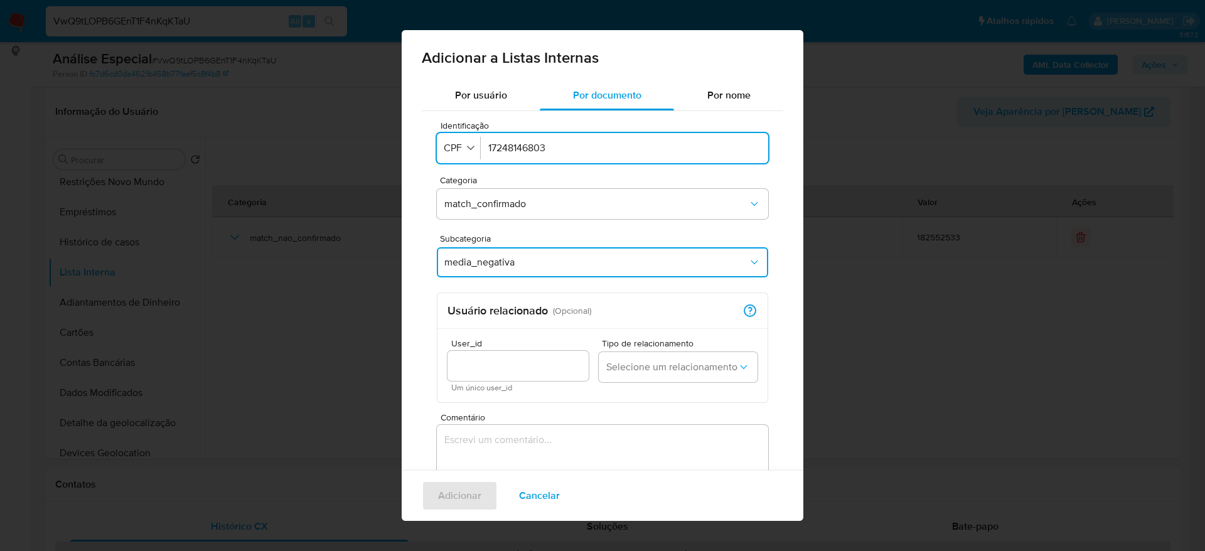
click at [519, 444] on textarea "Comentário" at bounding box center [602, 485] width 331 height 120
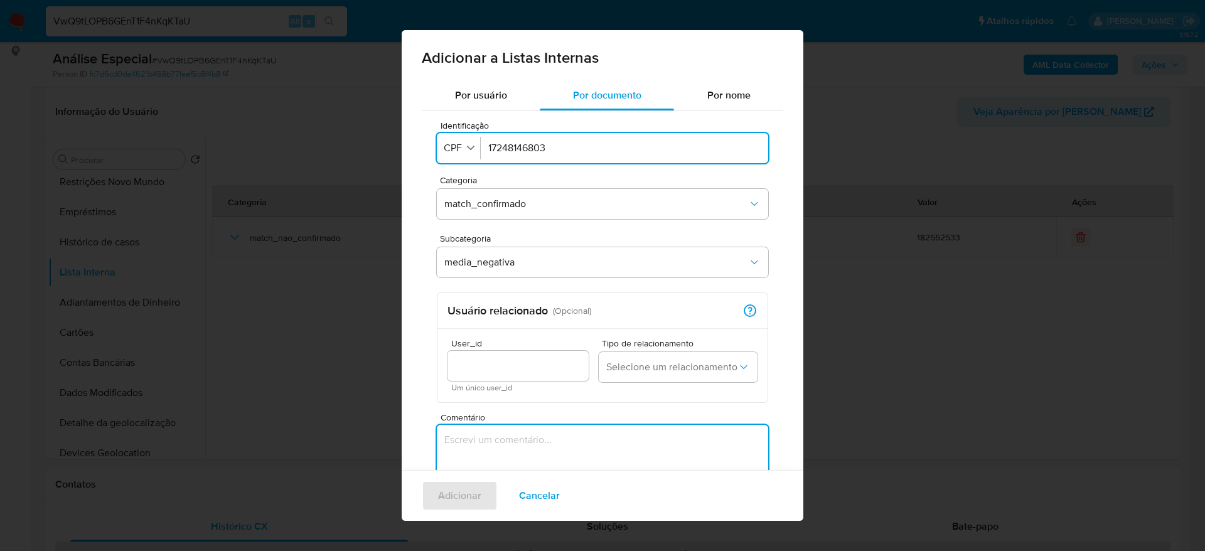
click at [535, 457] on textarea "Comentário" at bounding box center [602, 485] width 331 height 120
paste textarea "https://www.estadao.com.br/politica/blog-do-fausto-macedo/lava-jato-pcc-pastore…"
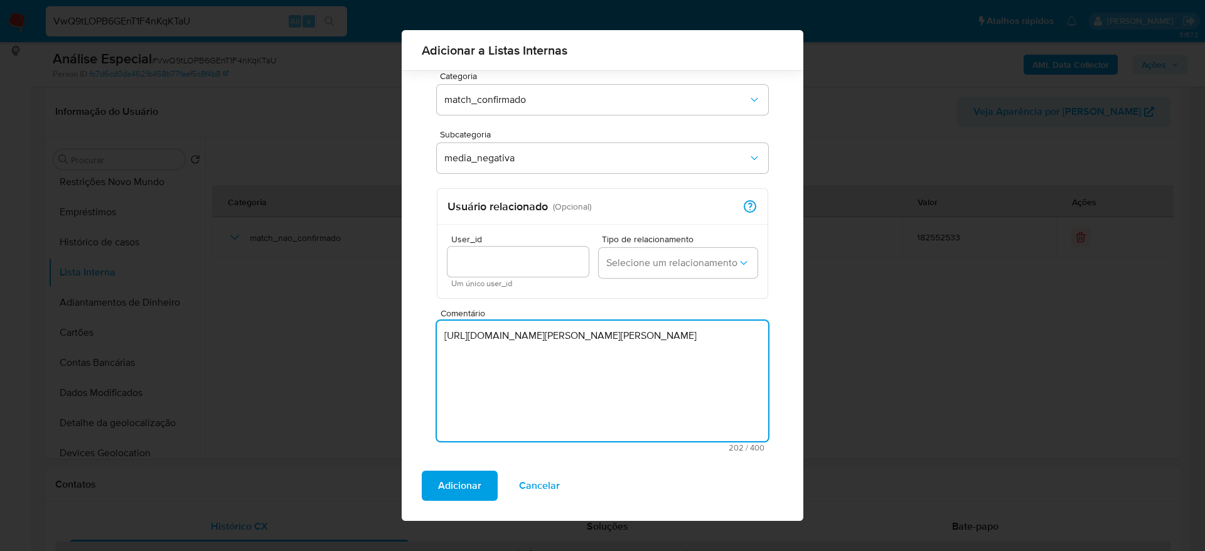
scroll to position [96, 0]
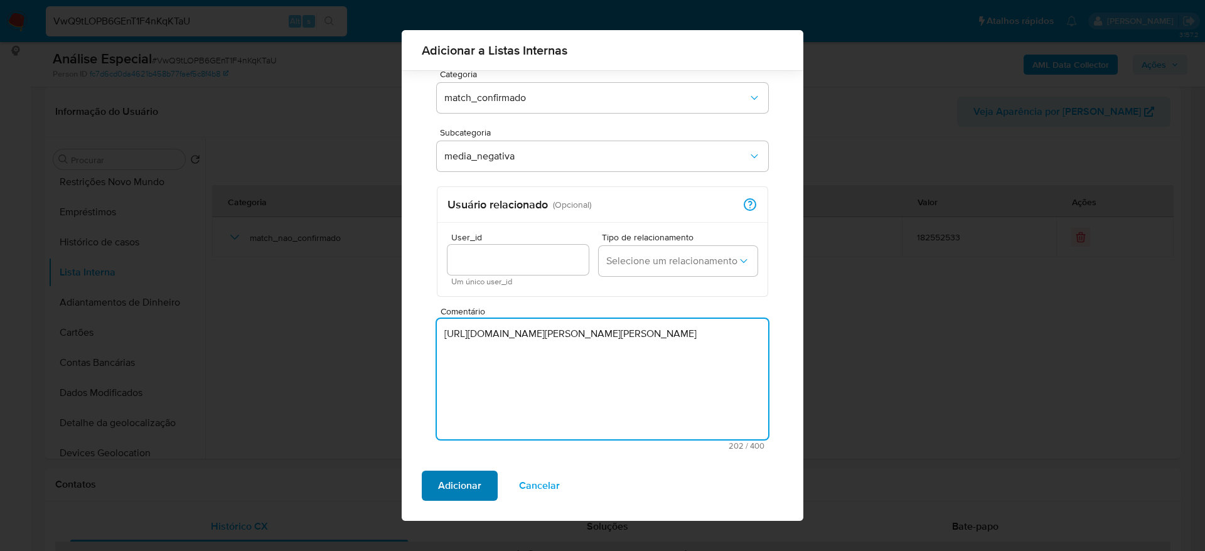
type textarea "https://www.estadao.com.br/politica/blog-do-fausto-macedo/lava-jato-pcc-pastore…"
click at [451, 488] on span "Adicionar" at bounding box center [459, 486] width 43 height 28
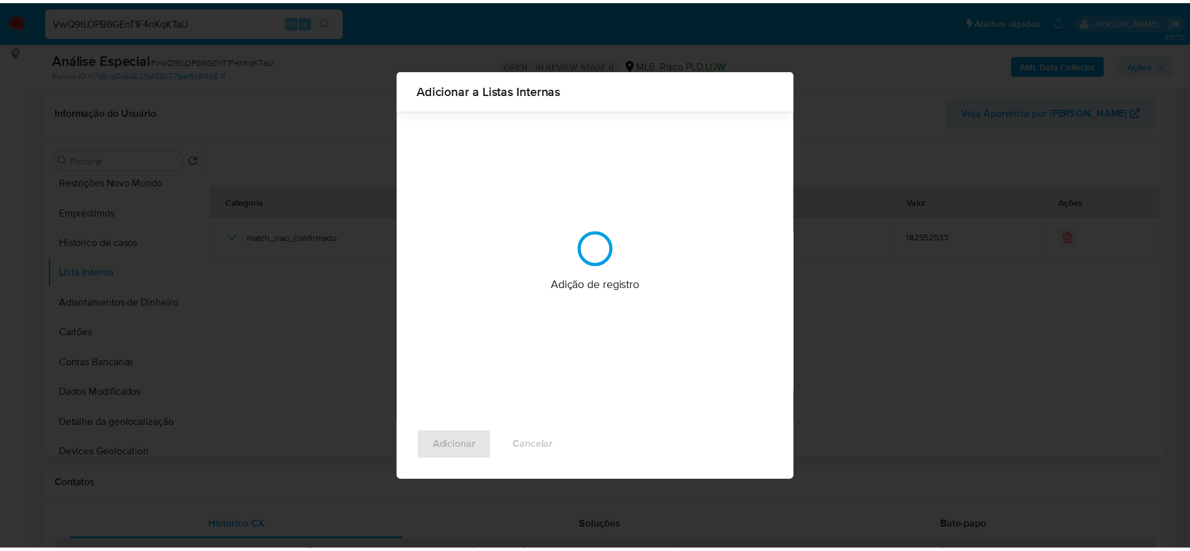
scroll to position [0, 0]
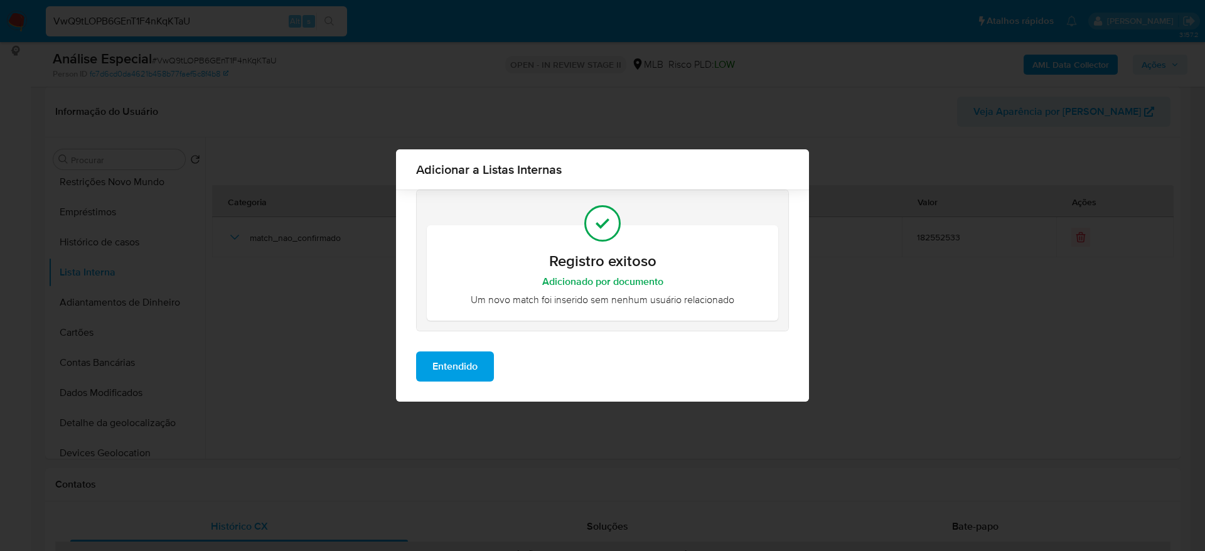
click at [471, 373] on span "Entendido" at bounding box center [454, 367] width 45 height 28
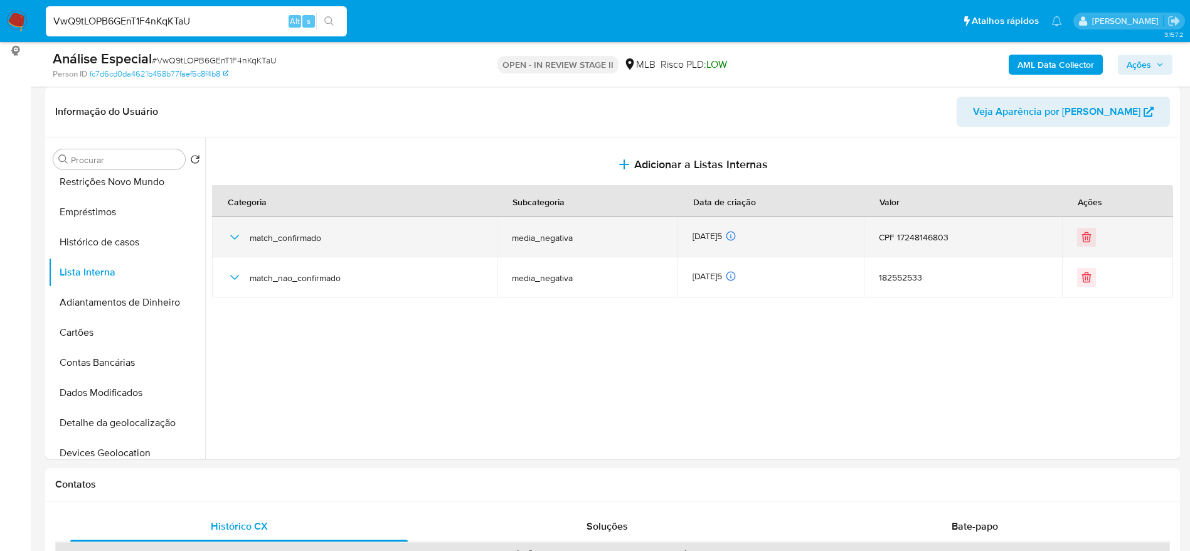
click at [233, 238] on icon "button" at bounding box center [234, 237] width 15 height 15
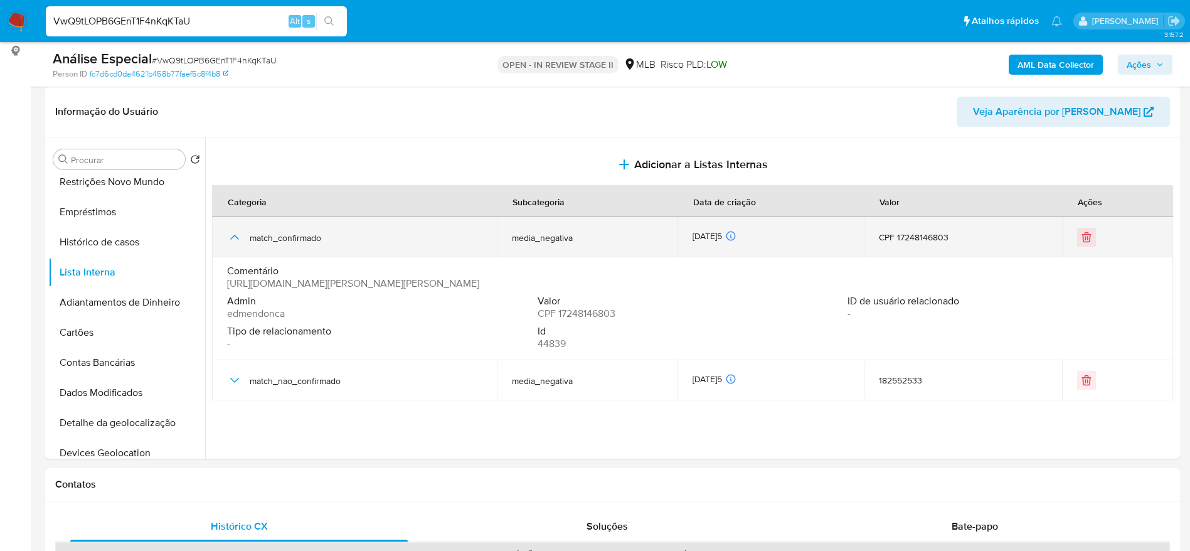
click at [233, 238] on icon "button" at bounding box center [234, 237] width 15 height 15
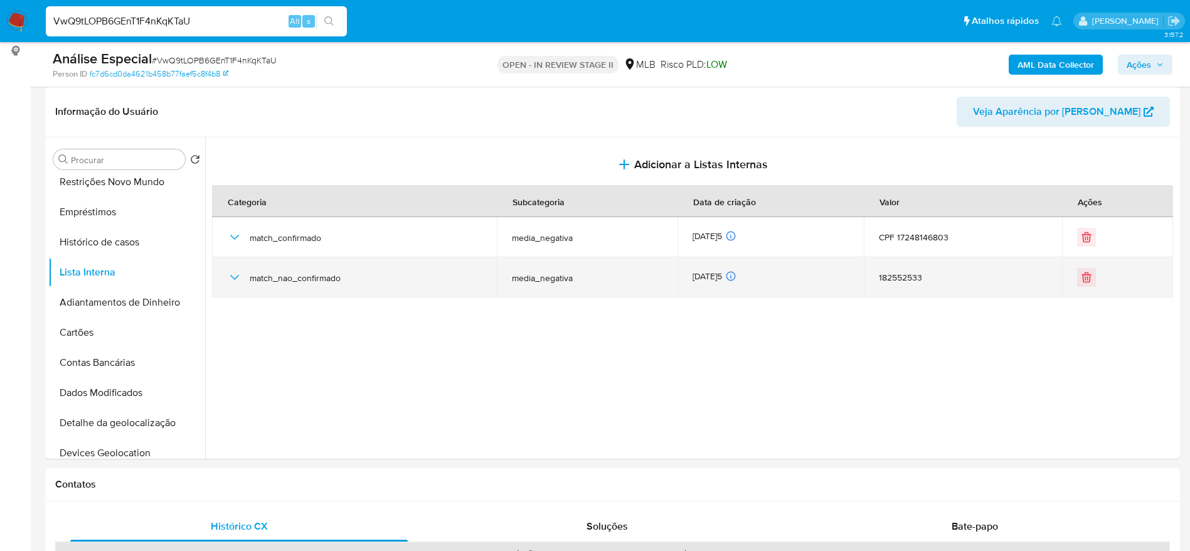
click at [232, 276] on icon "button" at bounding box center [234, 277] width 9 height 5
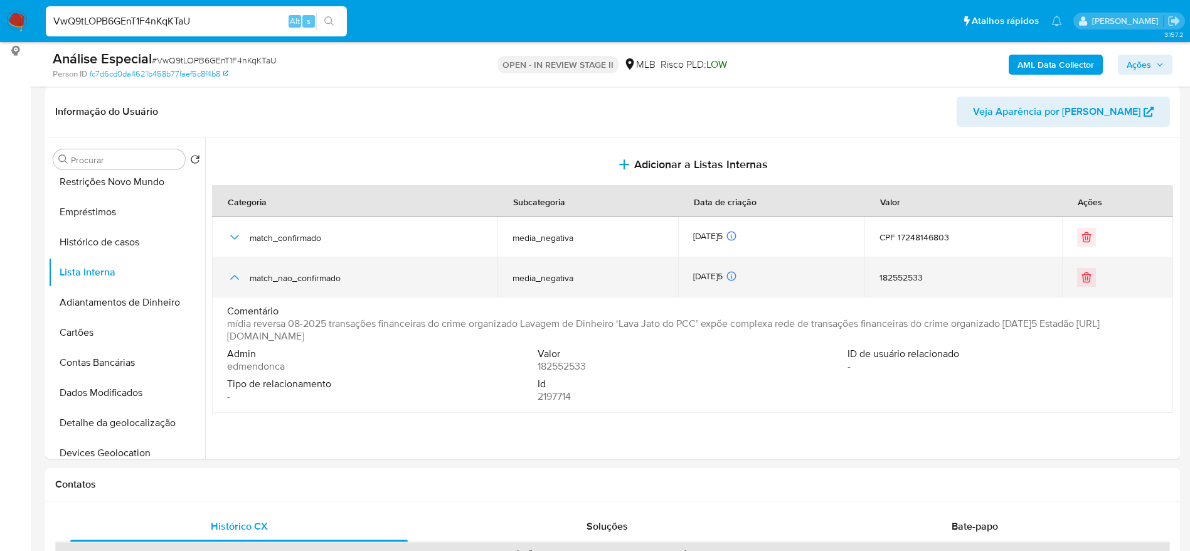
click at [225, 282] on td "match_nao_confirmado" at bounding box center [354, 277] width 285 height 40
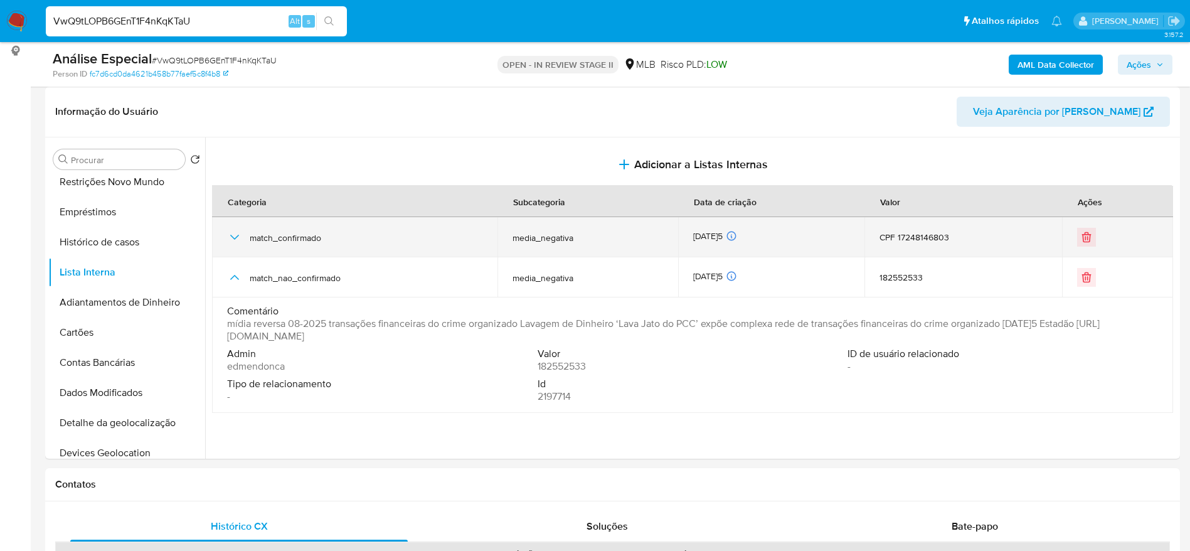
click at [227, 232] on icon "button" at bounding box center [234, 237] width 15 height 15
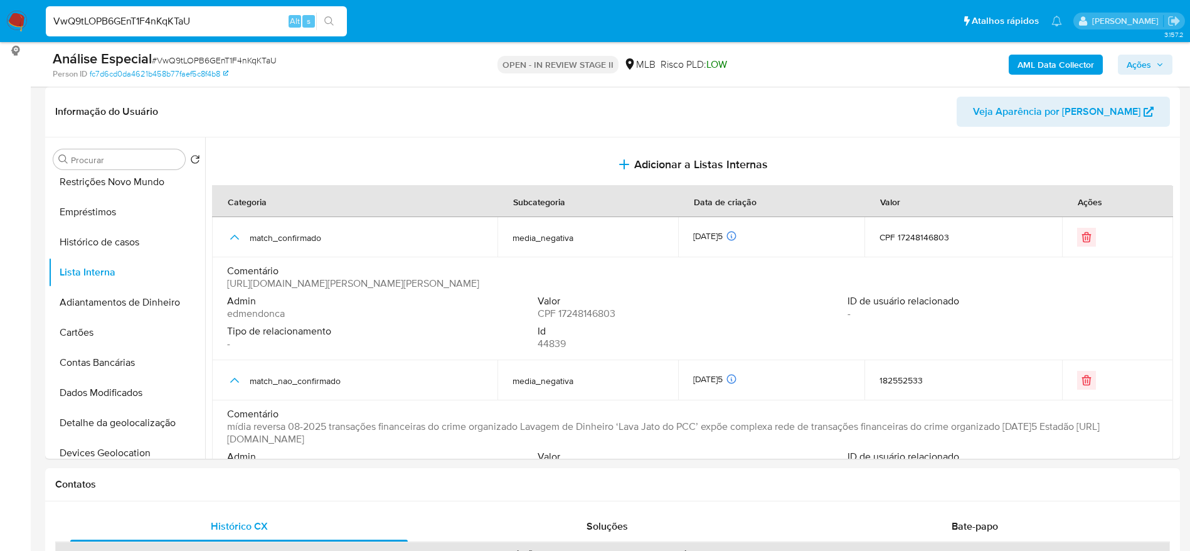
click at [265, 21] on input "VwQ9tLOPB6GEnT1F4nKqKTaU" at bounding box center [196, 21] width 301 height 16
paste input "5ocST5l4pWcP5XJLNJqXNdrp"
type input "5ocST5l4pWcP5XJLNJqXNdrp"
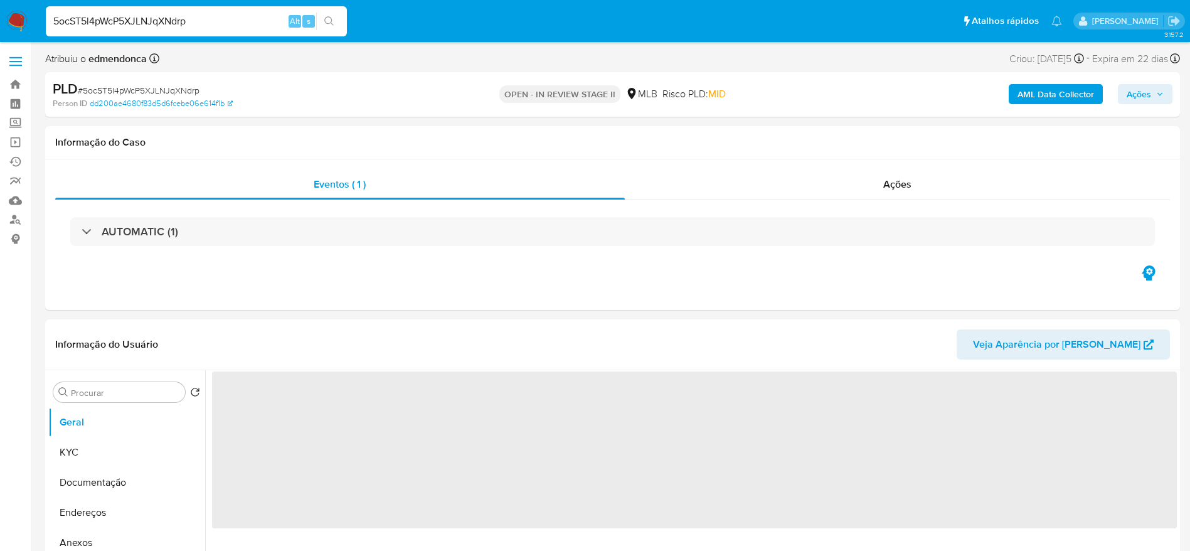
select select "10"
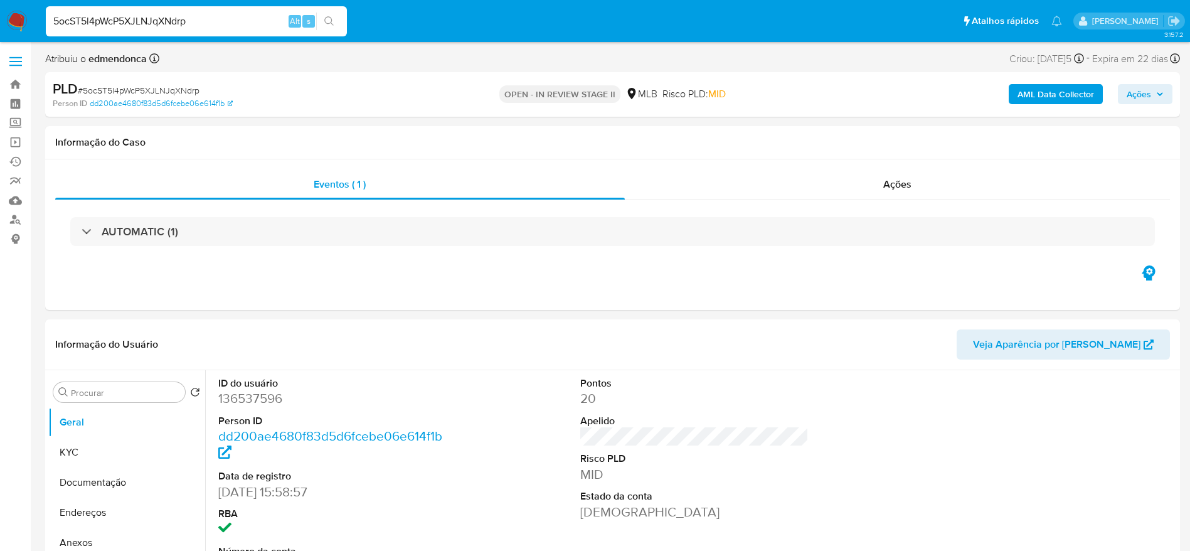
click at [1164, 90] on button "Ações" at bounding box center [1145, 94] width 55 height 20
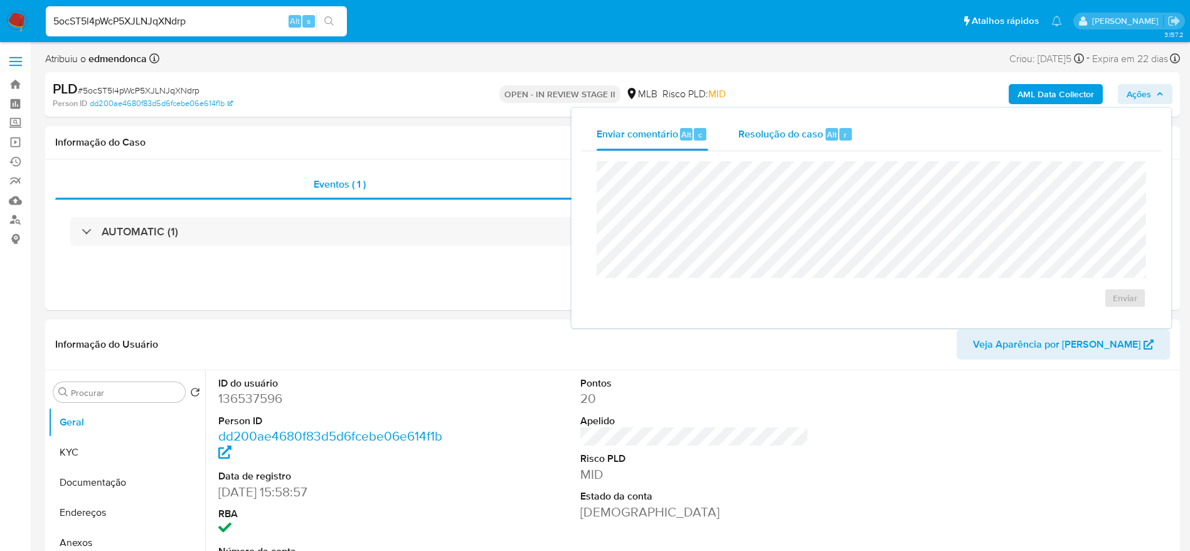
click at [815, 134] on span "Resolução do caso" at bounding box center [781, 134] width 85 height 14
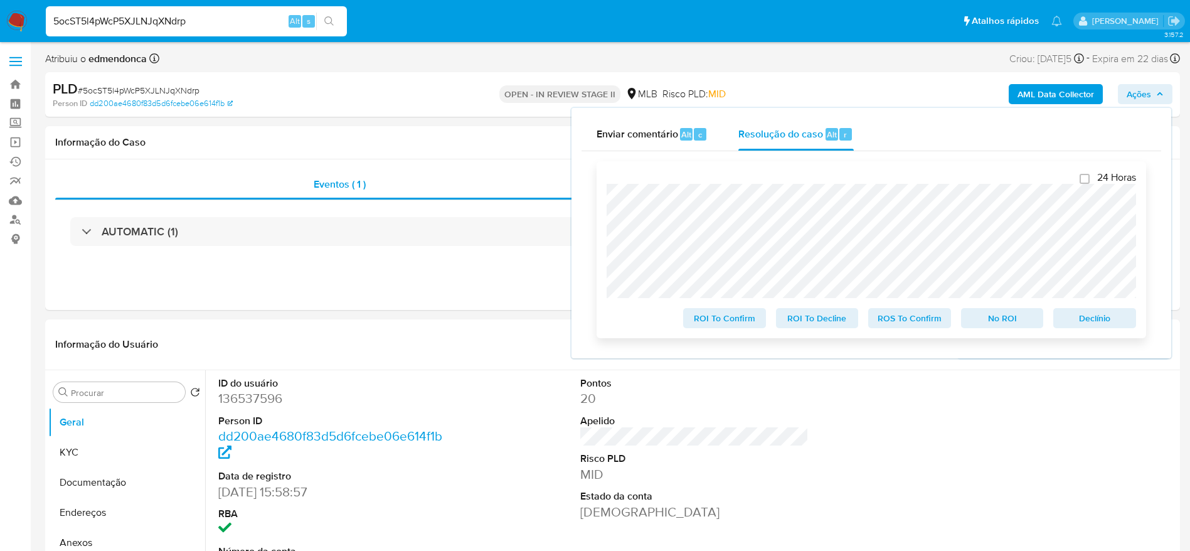
click at [1106, 327] on span "Declínio" at bounding box center [1094, 318] width 65 height 18
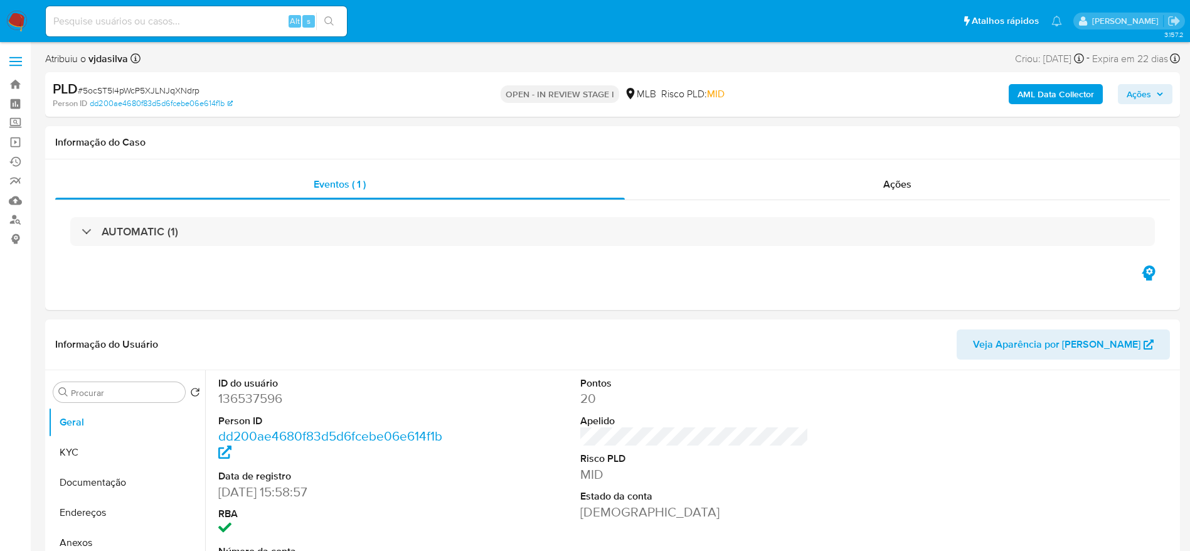
select select "10"
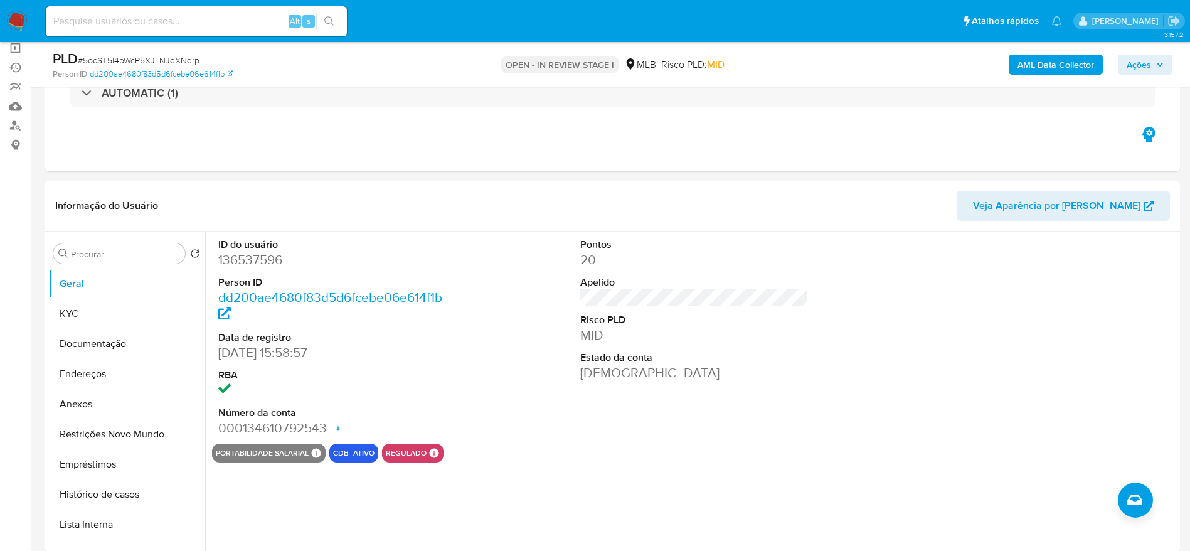
click at [189, 19] on input at bounding box center [196, 21] width 301 height 16
paste input "ICXjM1JwNH9hrbNa9n2hFns3"
type input "ICXjM1JwNH9hrbNa9n2hFns3"
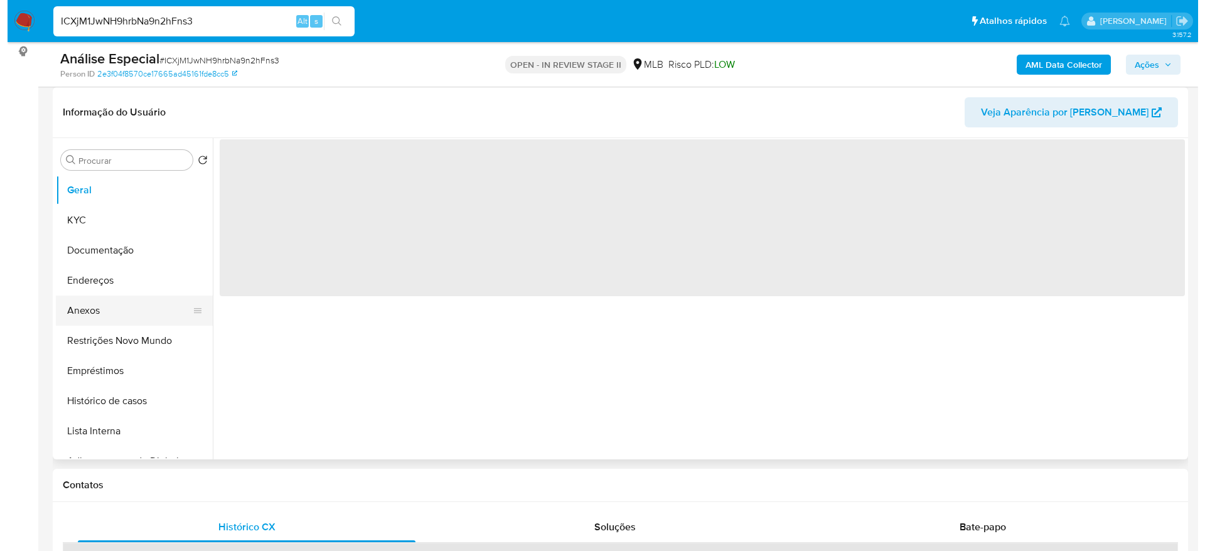
scroll to position [188, 0]
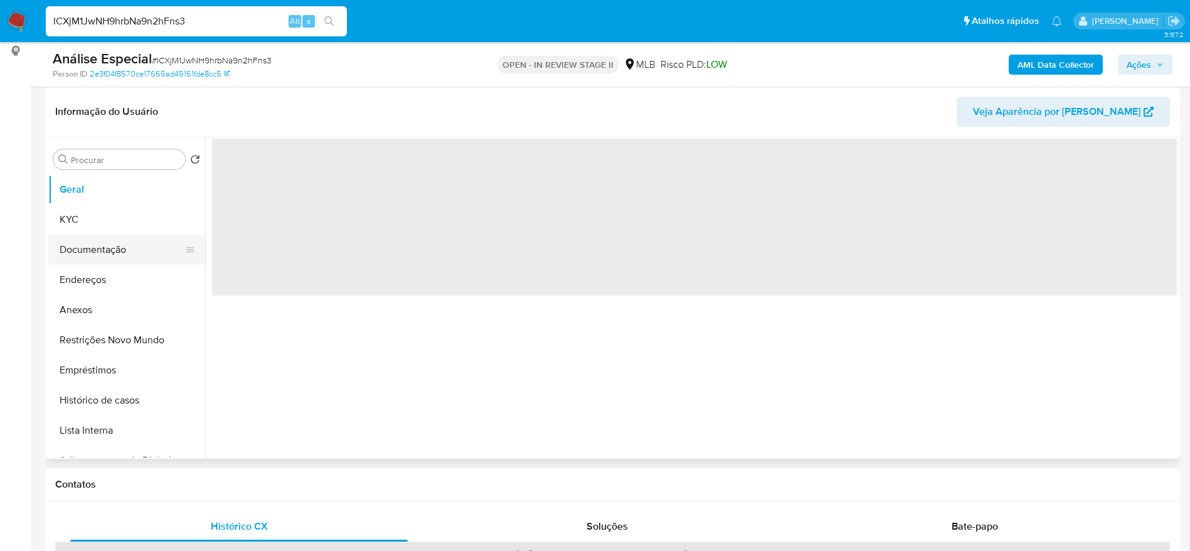
click at [93, 251] on button "Documentação" at bounding box center [121, 250] width 147 height 30
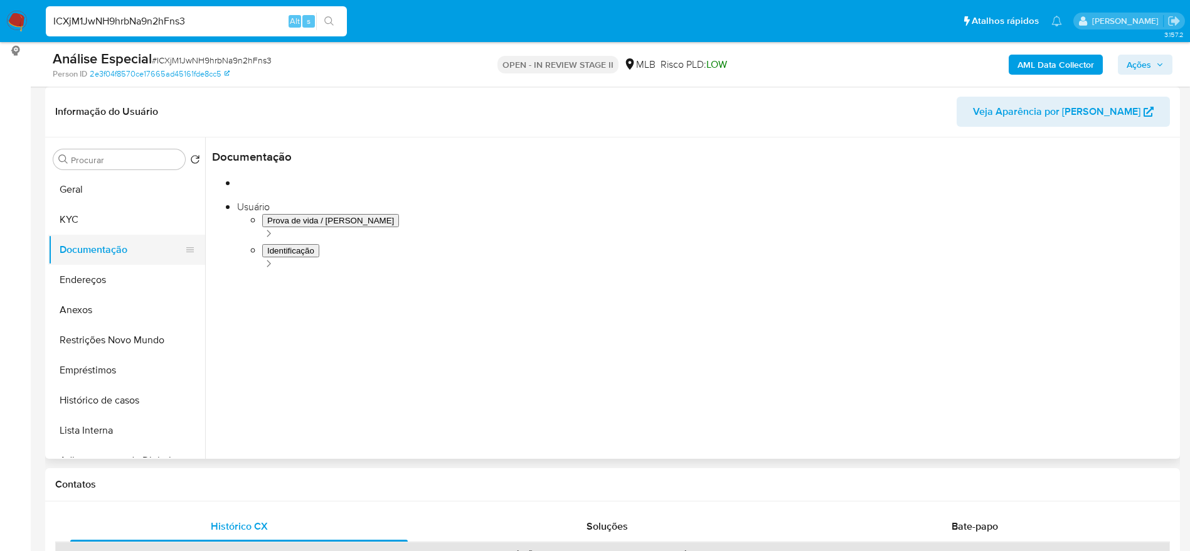
select select "10"
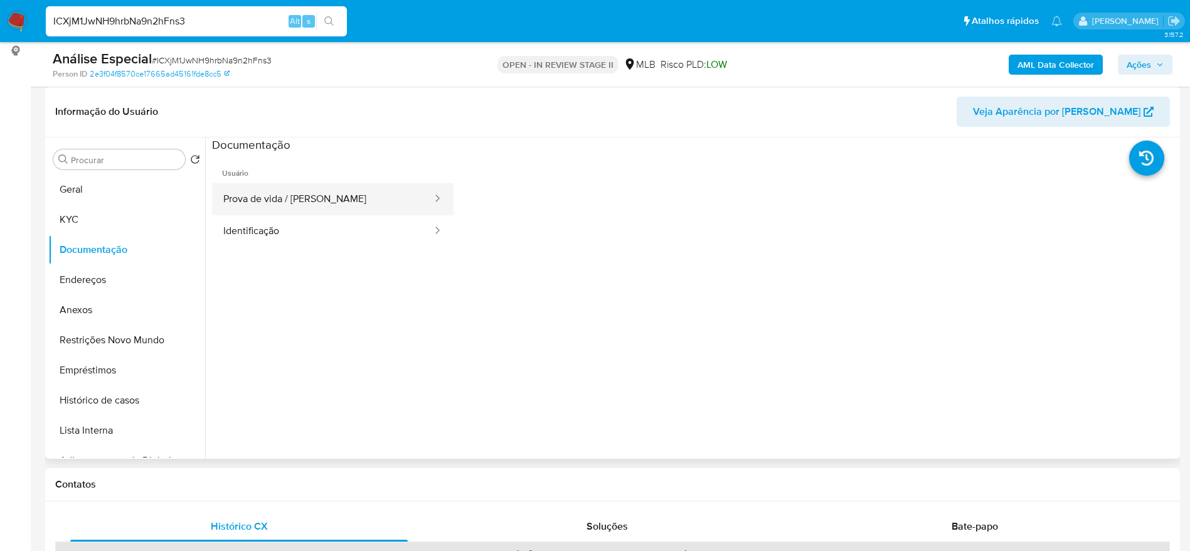
click at [311, 190] on button "Prova de vida / Selfie" at bounding box center [322, 199] width 221 height 32
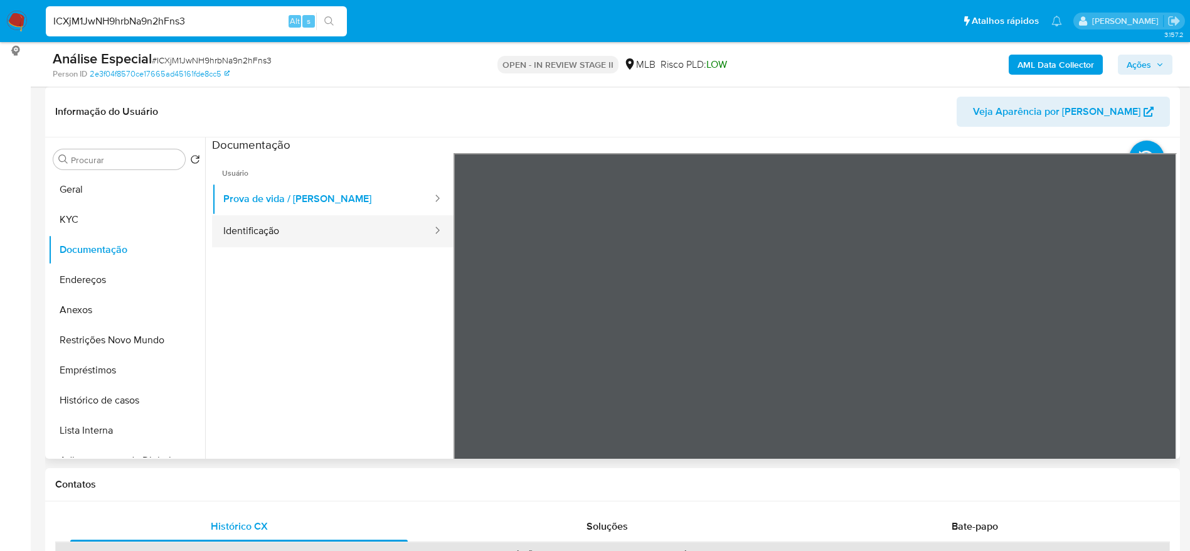
click at [346, 225] on button "Identificação" at bounding box center [322, 231] width 221 height 32
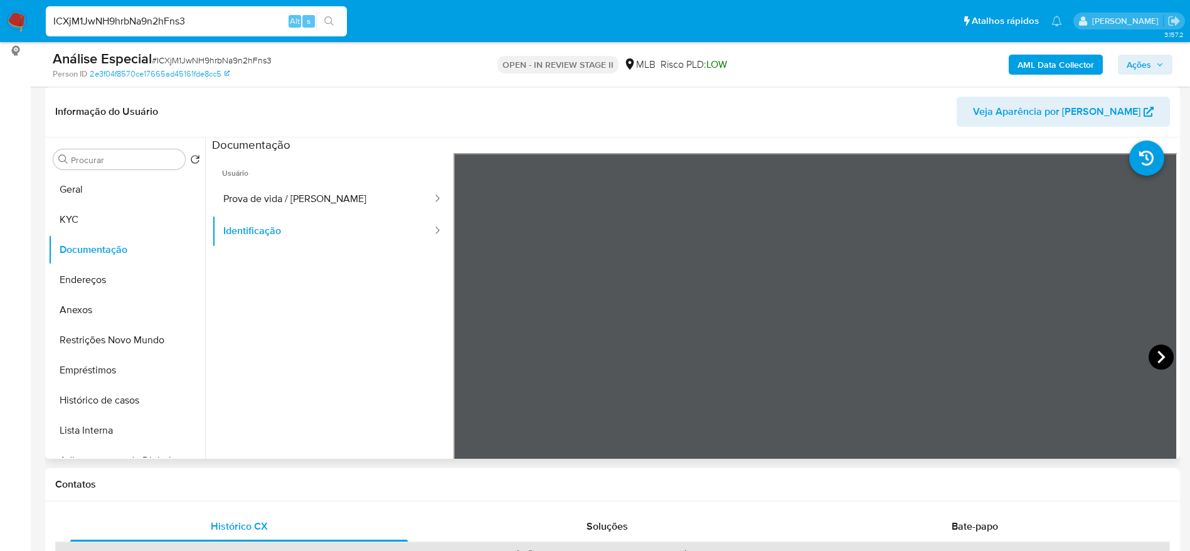
click at [1149, 357] on icon at bounding box center [1161, 356] width 25 height 25
click at [97, 426] on button "Lista Interna" at bounding box center [121, 430] width 147 height 30
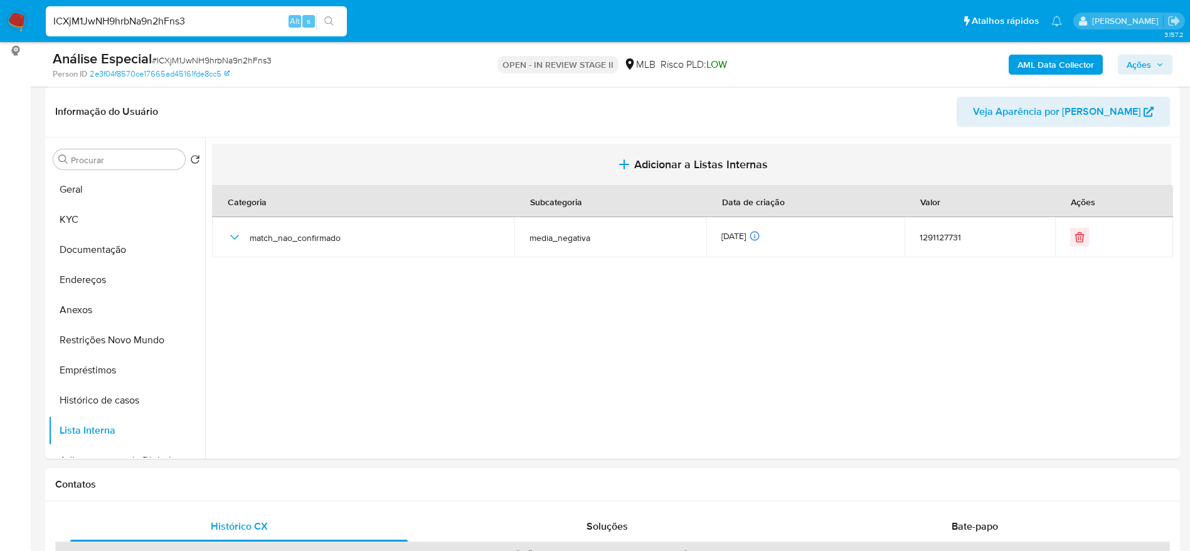
click at [689, 159] on span "Adicionar a Listas Internas" at bounding box center [701, 164] width 134 height 14
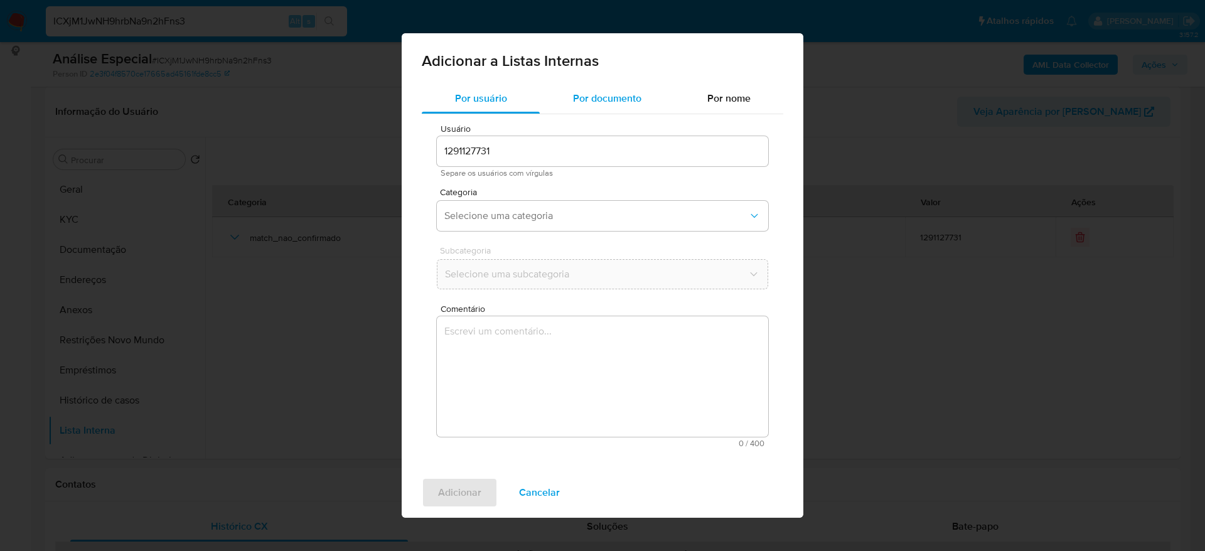
click at [600, 103] on span "Por documento" at bounding box center [607, 98] width 68 height 14
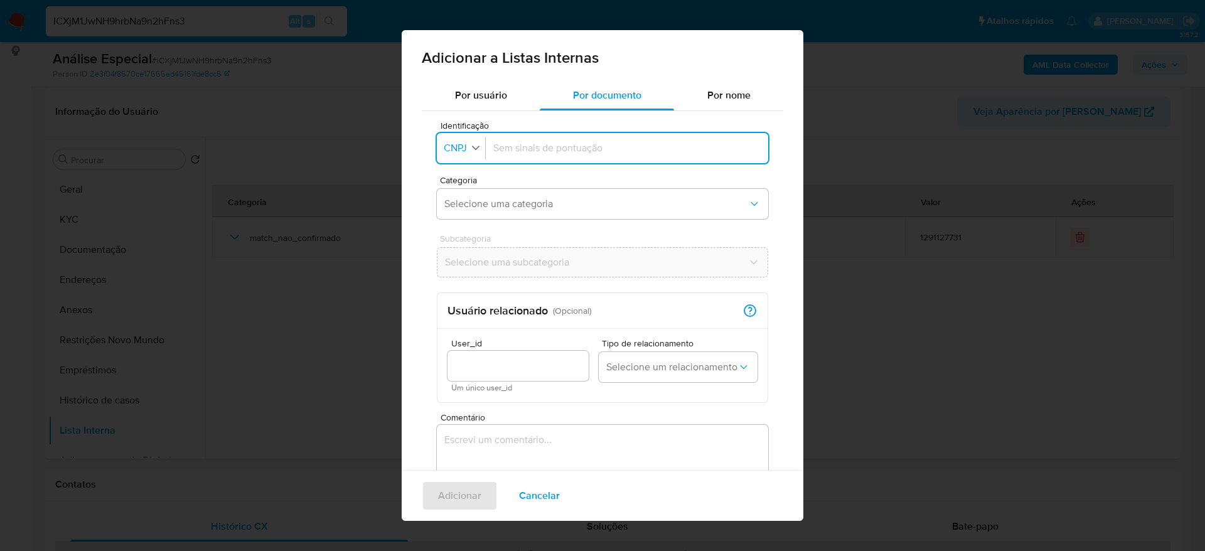
click at [462, 156] on button "Identificação CNPJ" at bounding box center [462, 148] width 45 height 18
click at [451, 209] on div "CPF" at bounding box center [457, 203] width 24 height 30
click at [536, 204] on span "Selecione uma categoria" at bounding box center [596, 204] width 304 height 13
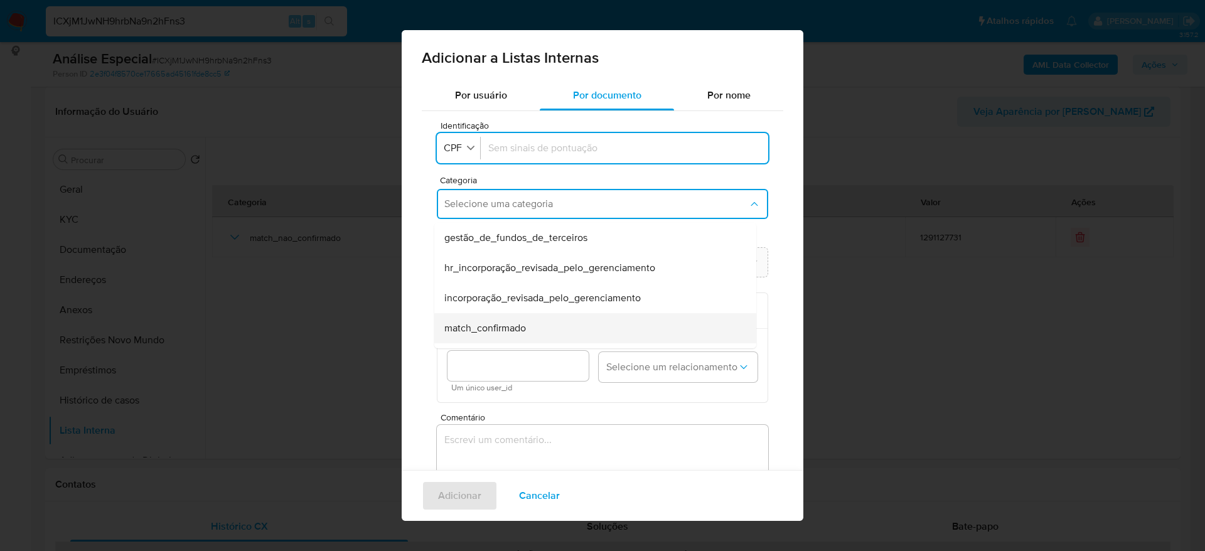
click at [531, 329] on div "match_confirmado" at bounding box center [591, 328] width 294 height 30
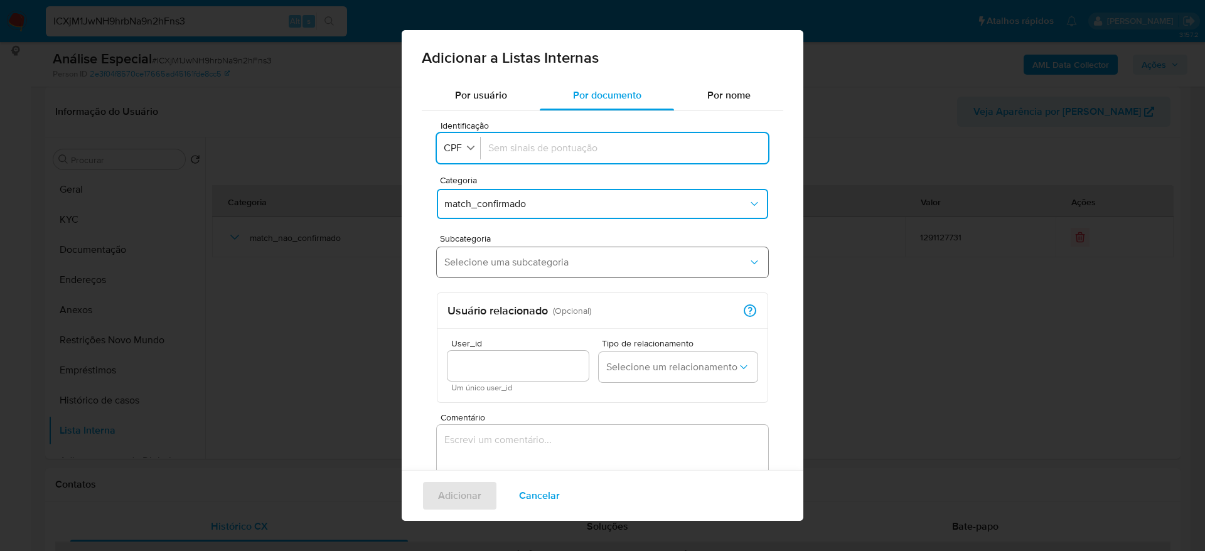
click at [533, 266] on span "Selecione uma subcategoria" at bounding box center [596, 262] width 304 height 13
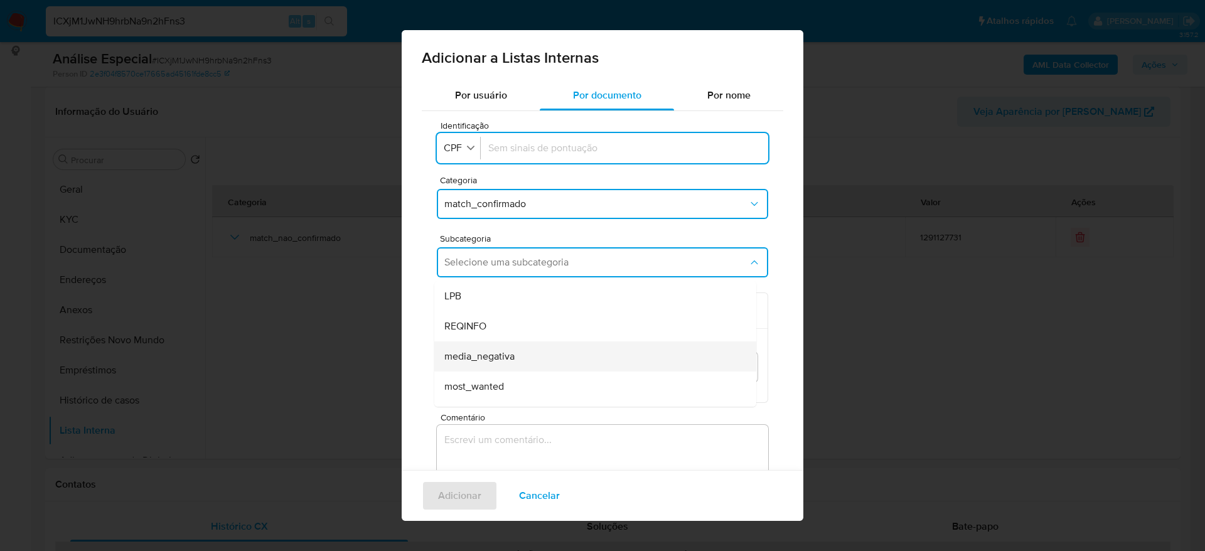
click at [532, 350] on div "media_negativa" at bounding box center [591, 356] width 294 height 30
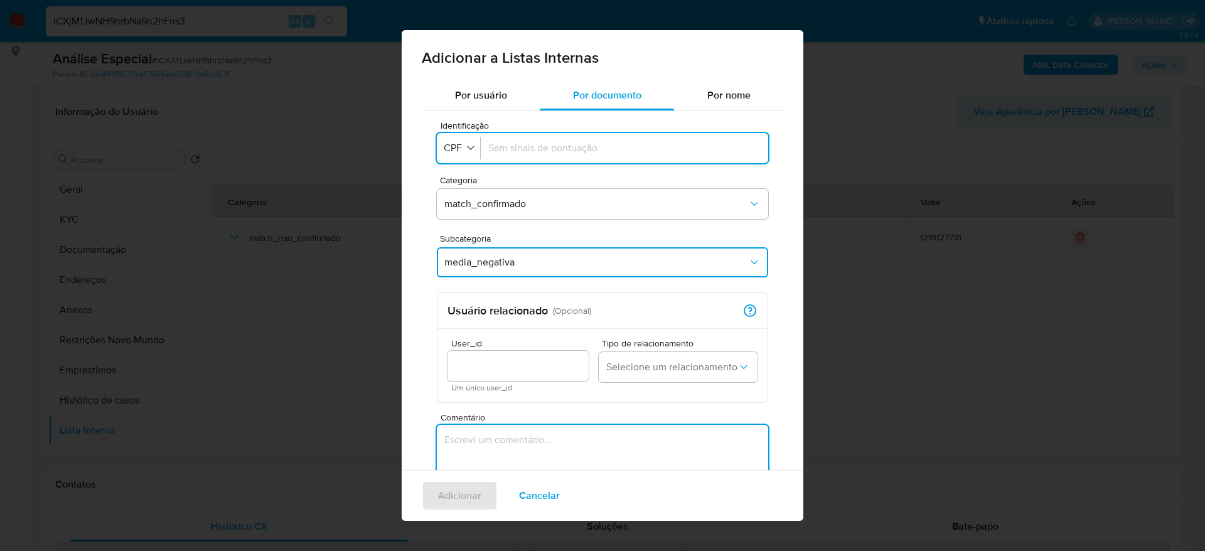
click at [516, 454] on textarea "Comentário" at bounding box center [602, 485] width 331 height 120
type textarea "https://www.ssp.am.gov.br/operacao-nemesis-policia-civil-prende-trio-por-tortur…"
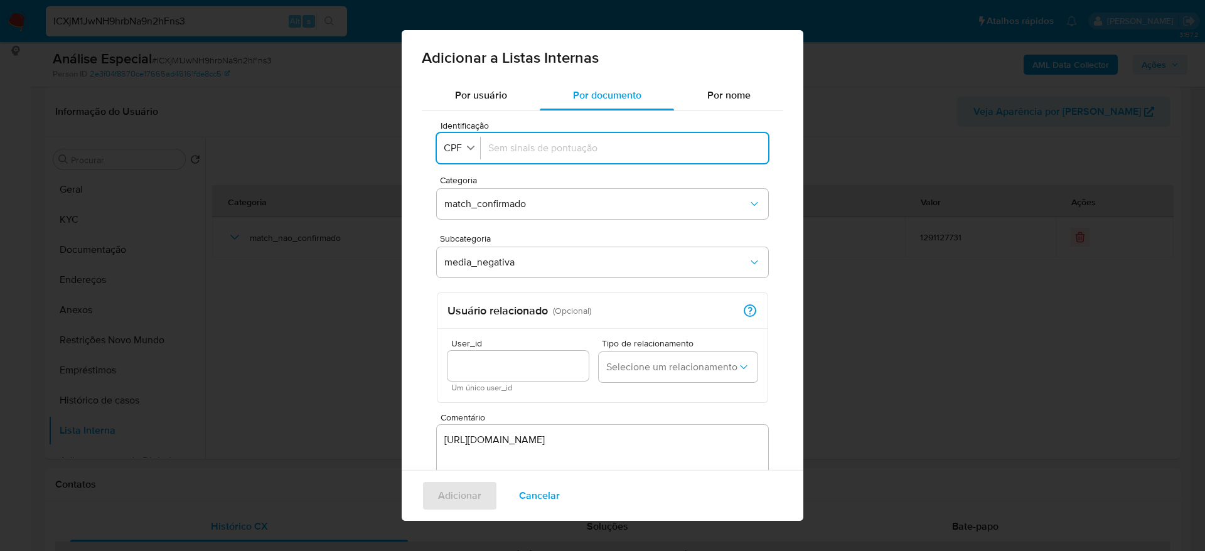
click at [567, 150] on input "Identificação" at bounding box center [624, 148] width 272 height 14
type input "70319763242"
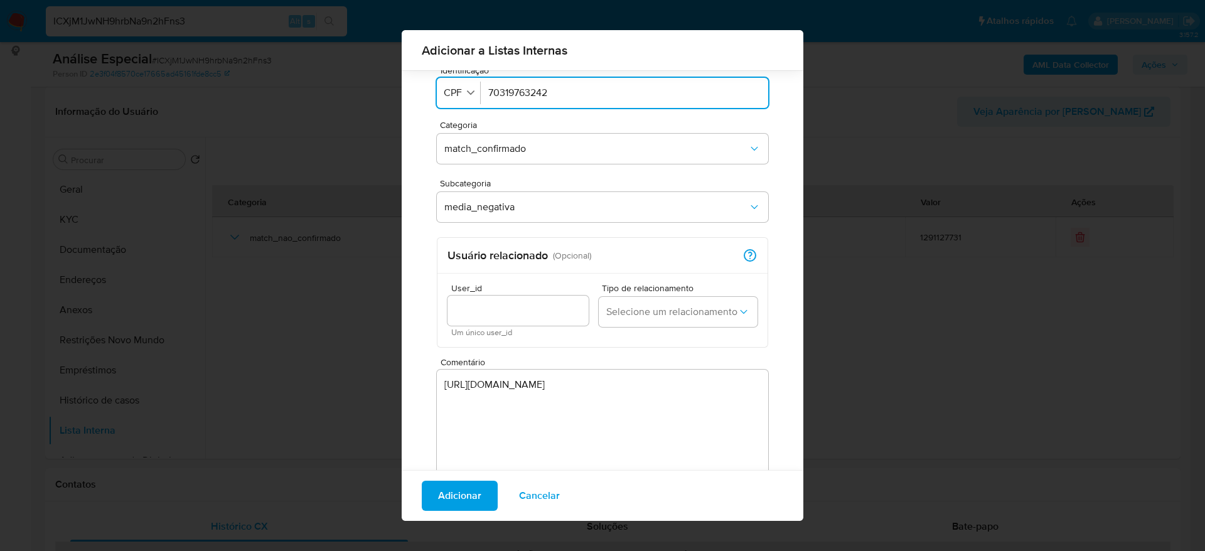
scroll to position [84, 0]
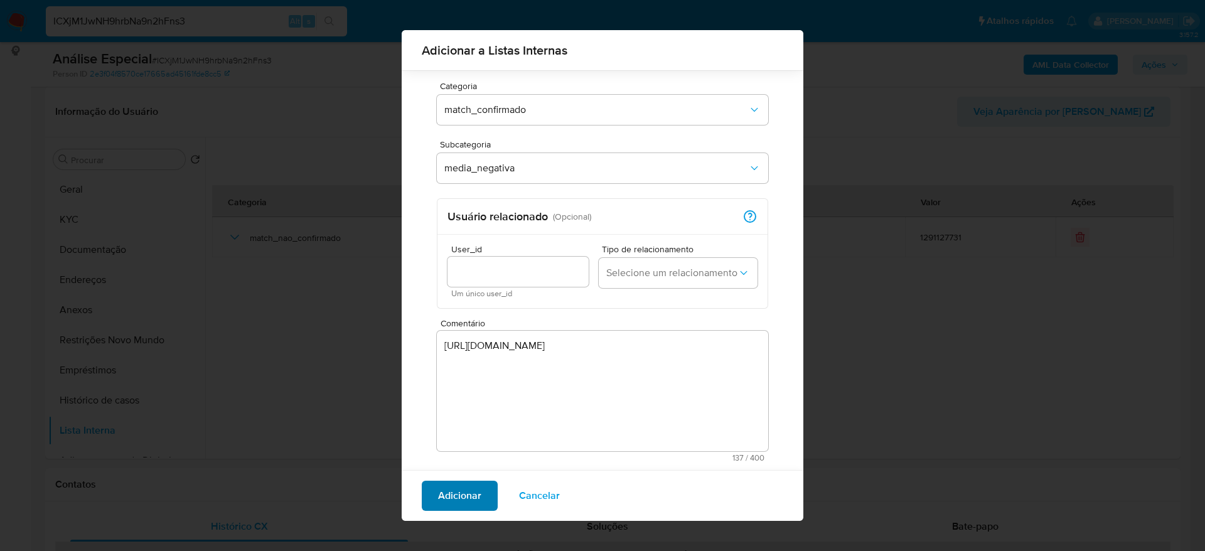
click at [473, 492] on span "Adicionar" at bounding box center [459, 496] width 43 height 28
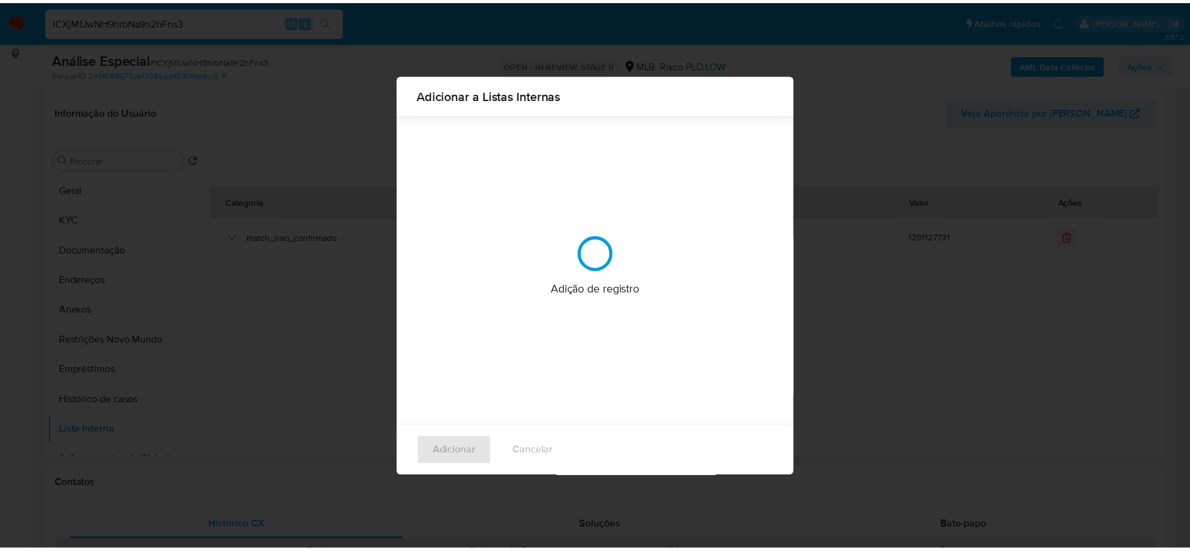
scroll to position [0, 0]
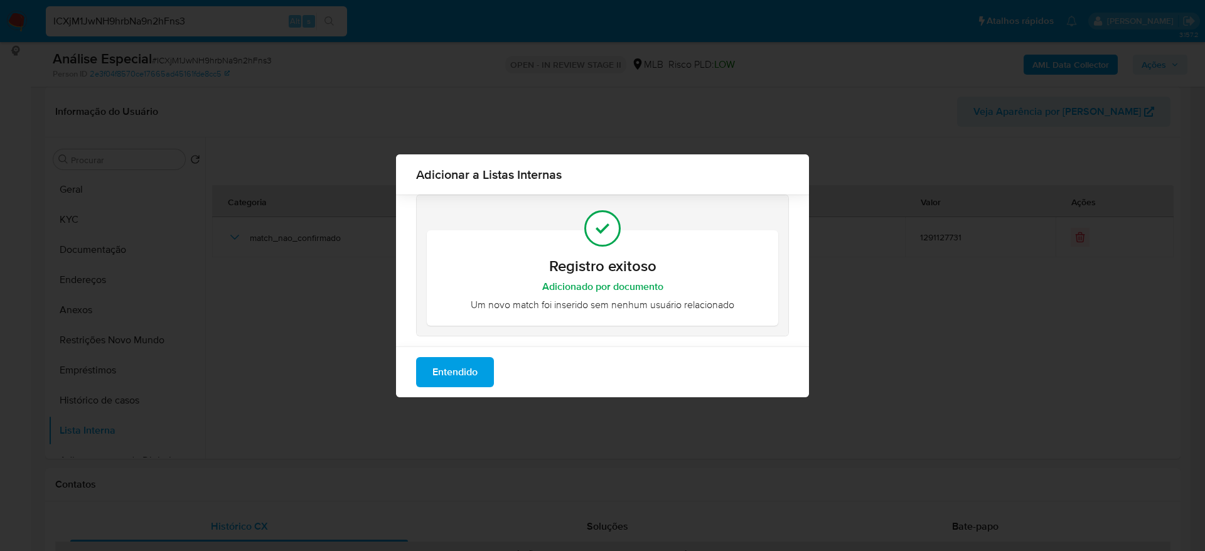
click at [459, 376] on span "Entendido" at bounding box center [454, 372] width 45 height 28
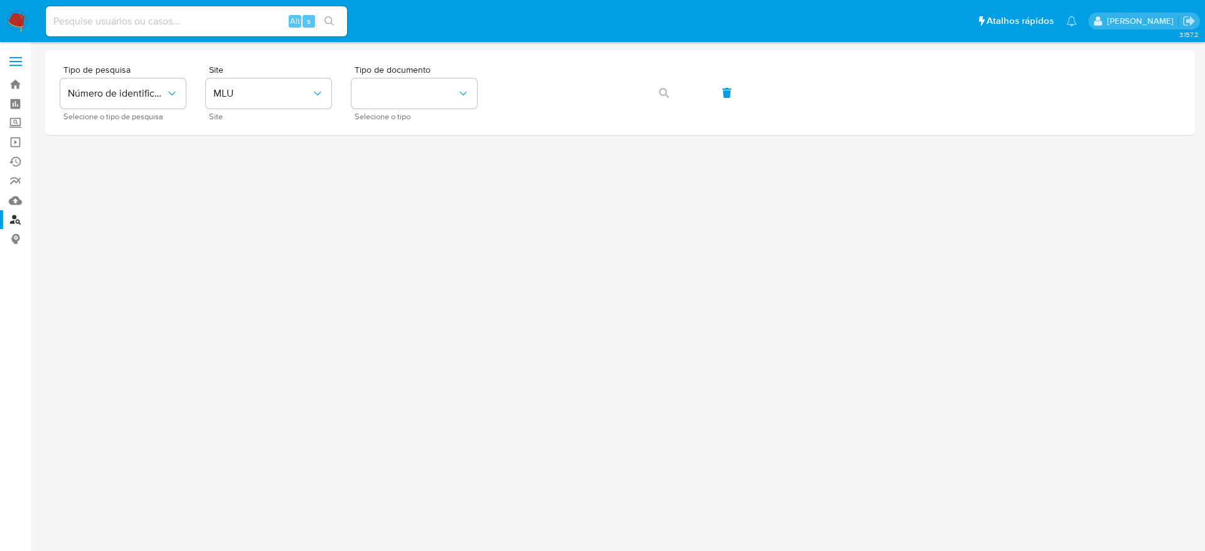
click at [19, 22] on img at bounding box center [16, 21] width 21 height 21
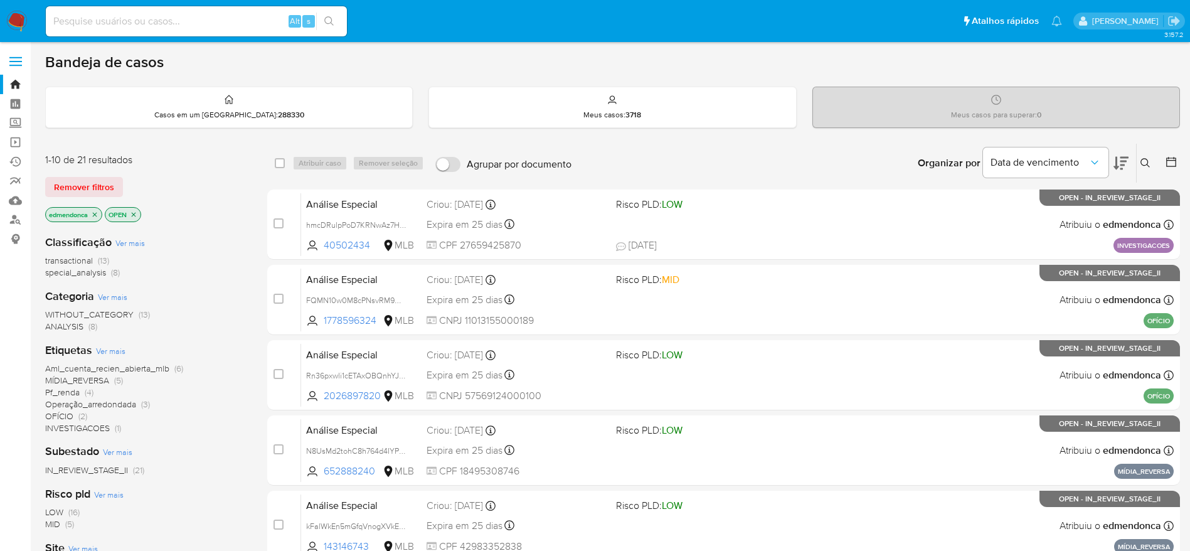
click at [97, 215] on icon "close-filter" at bounding box center [95, 214] width 4 height 4
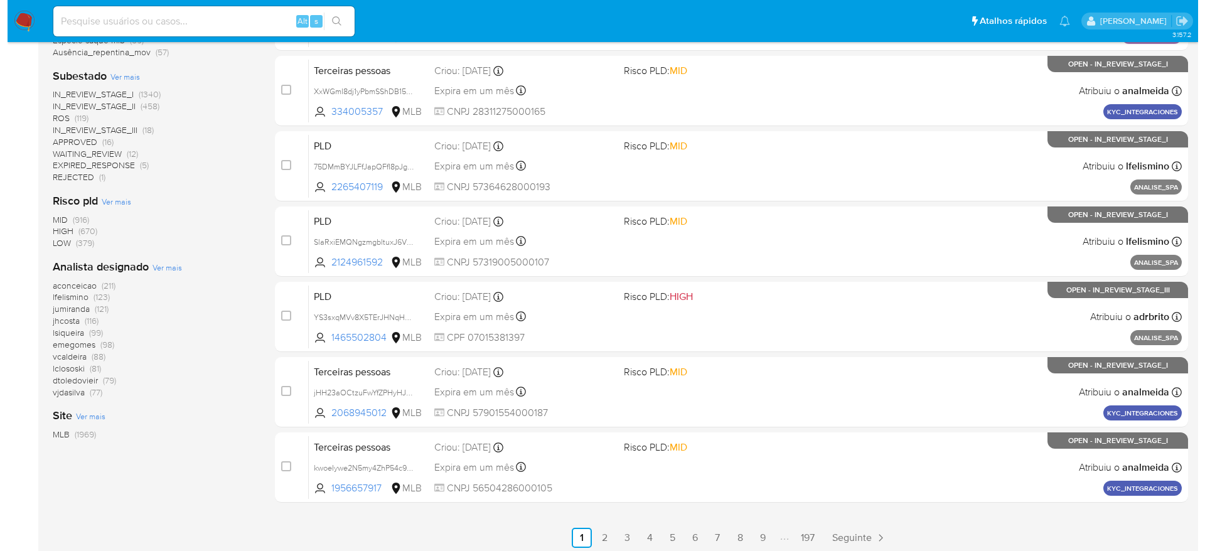
scroll to position [440, 0]
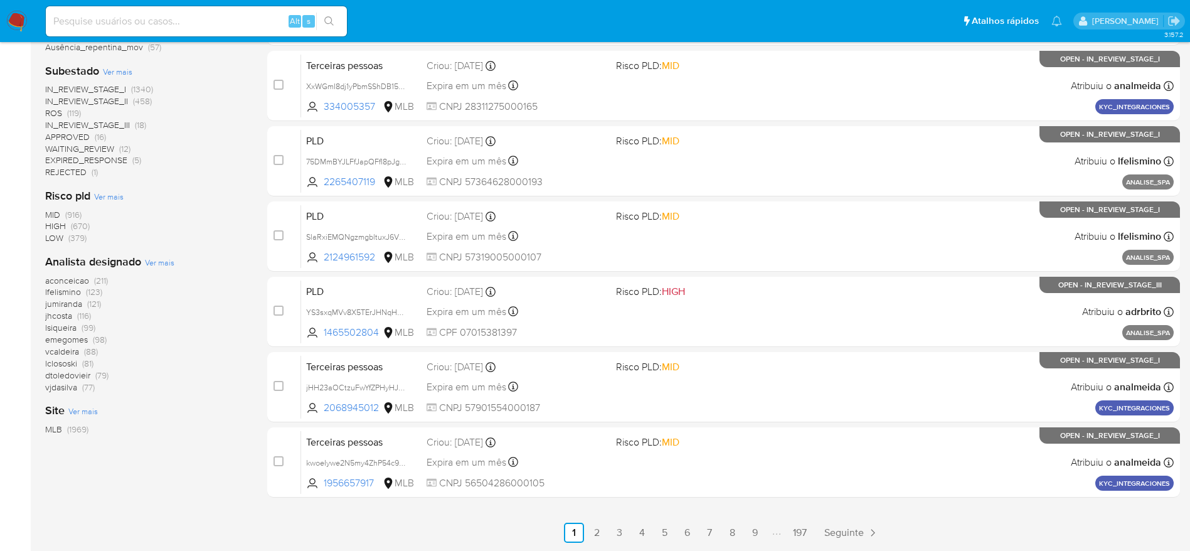
click at [154, 264] on span "Ver mais" at bounding box center [159, 262] width 29 height 11
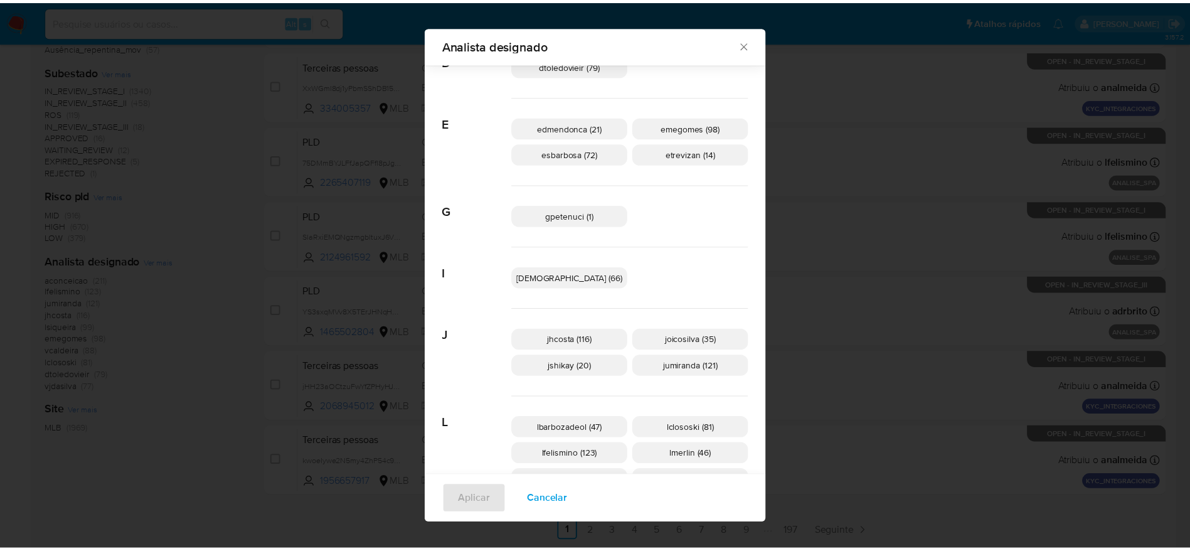
scroll to position [555, 0]
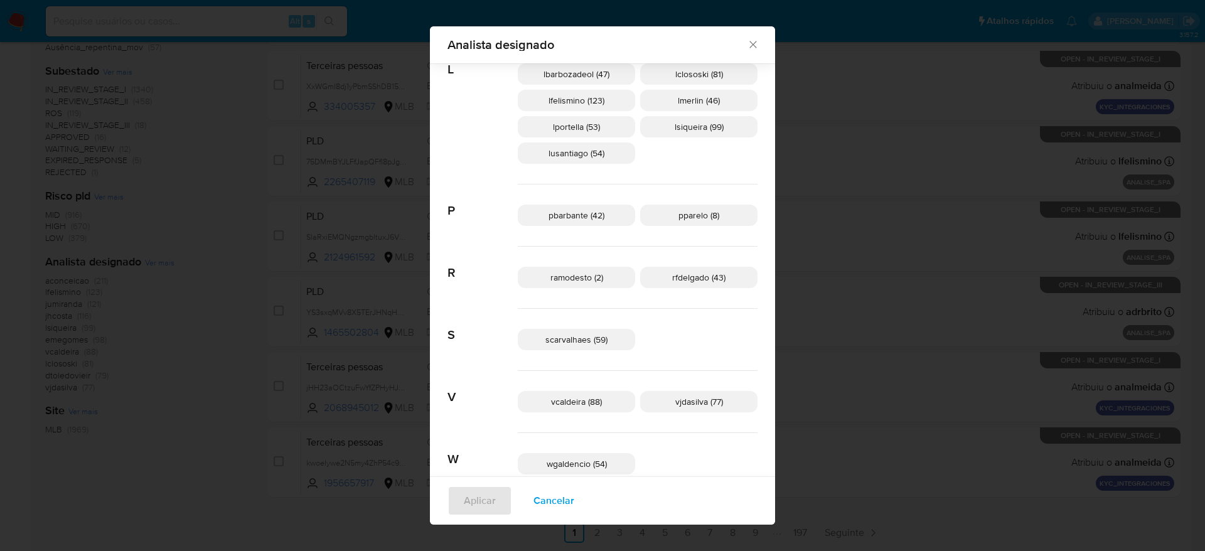
click at [603, 277] on span "ramodesto (2)" at bounding box center [576, 277] width 53 height 13
click at [594, 274] on span "ramodesto (2)" at bounding box center [576, 277] width 55 height 13
click at [747, 45] on icon "Fechar" at bounding box center [753, 44] width 13 height 13
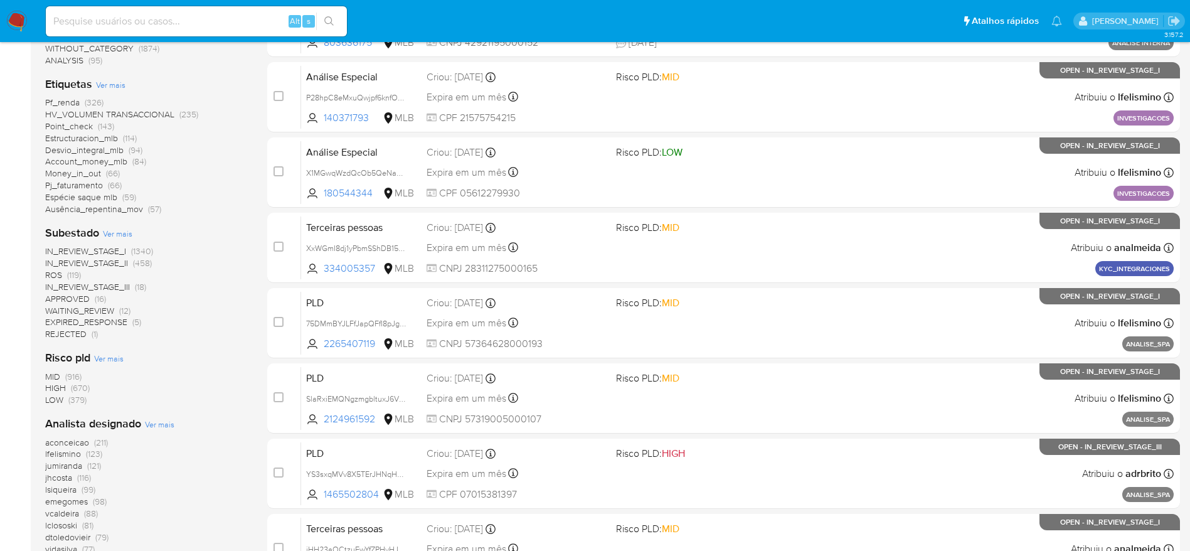
scroll to position [252, 0]
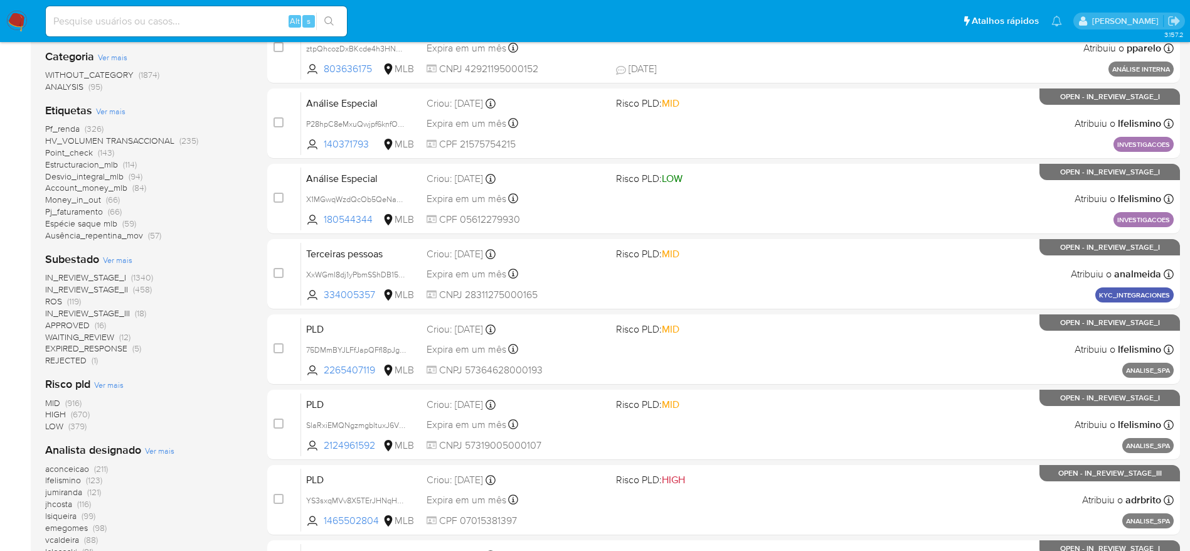
click at [75, 304] on span "(119)" at bounding box center [74, 301] width 14 height 13
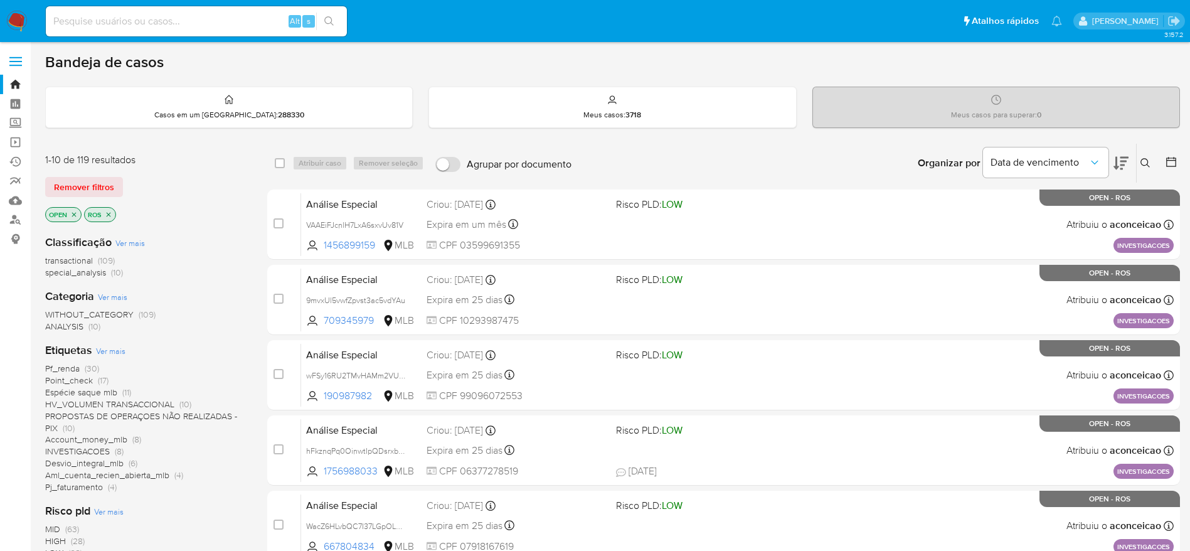
click at [178, 211] on div "OPEN ROS" at bounding box center [145, 216] width 201 height 18
click at [14, 16] on img at bounding box center [16, 21] width 21 height 21
